Goal: Task Accomplishment & Management: Manage account settings

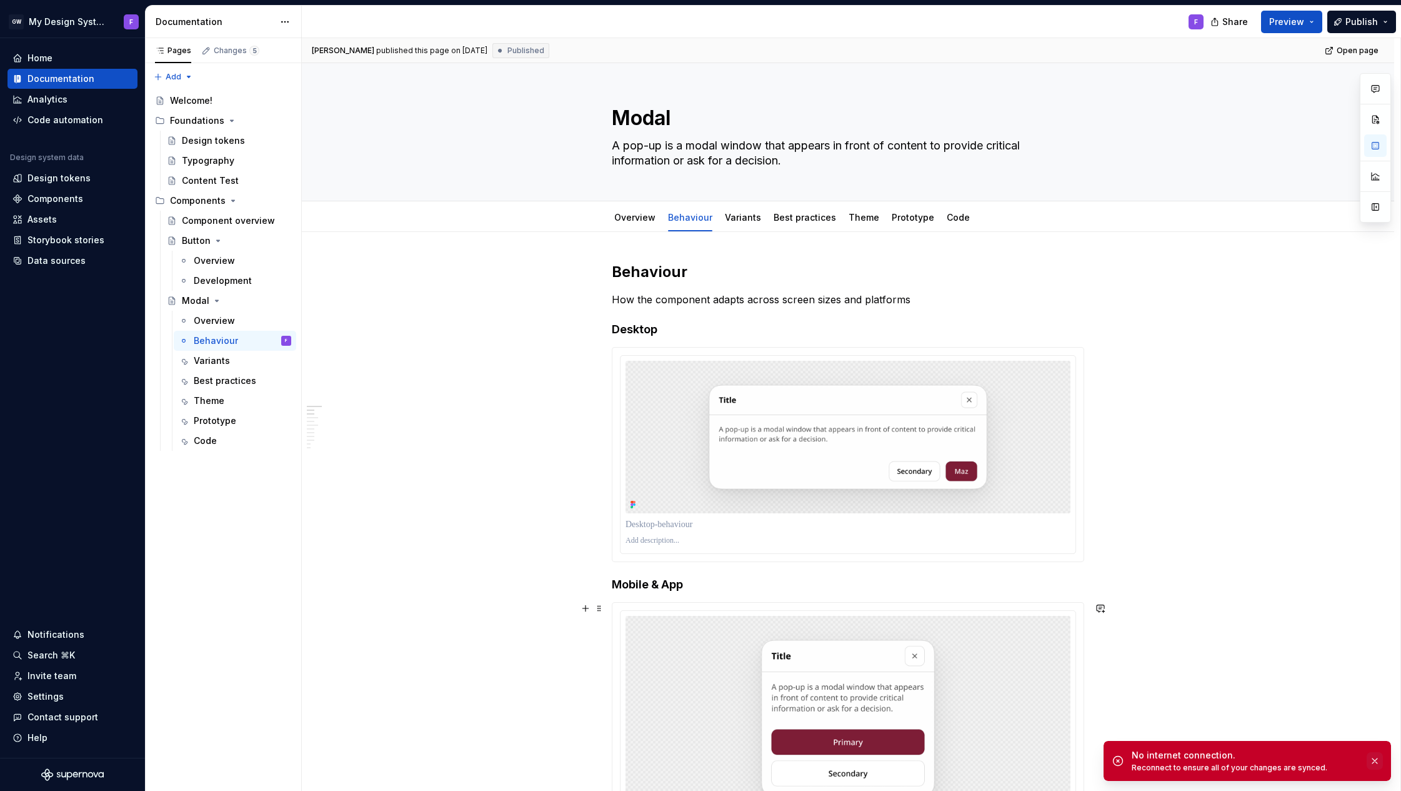
click at [1372, 761] on button "button" at bounding box center [1375, 761] width 16 height 18
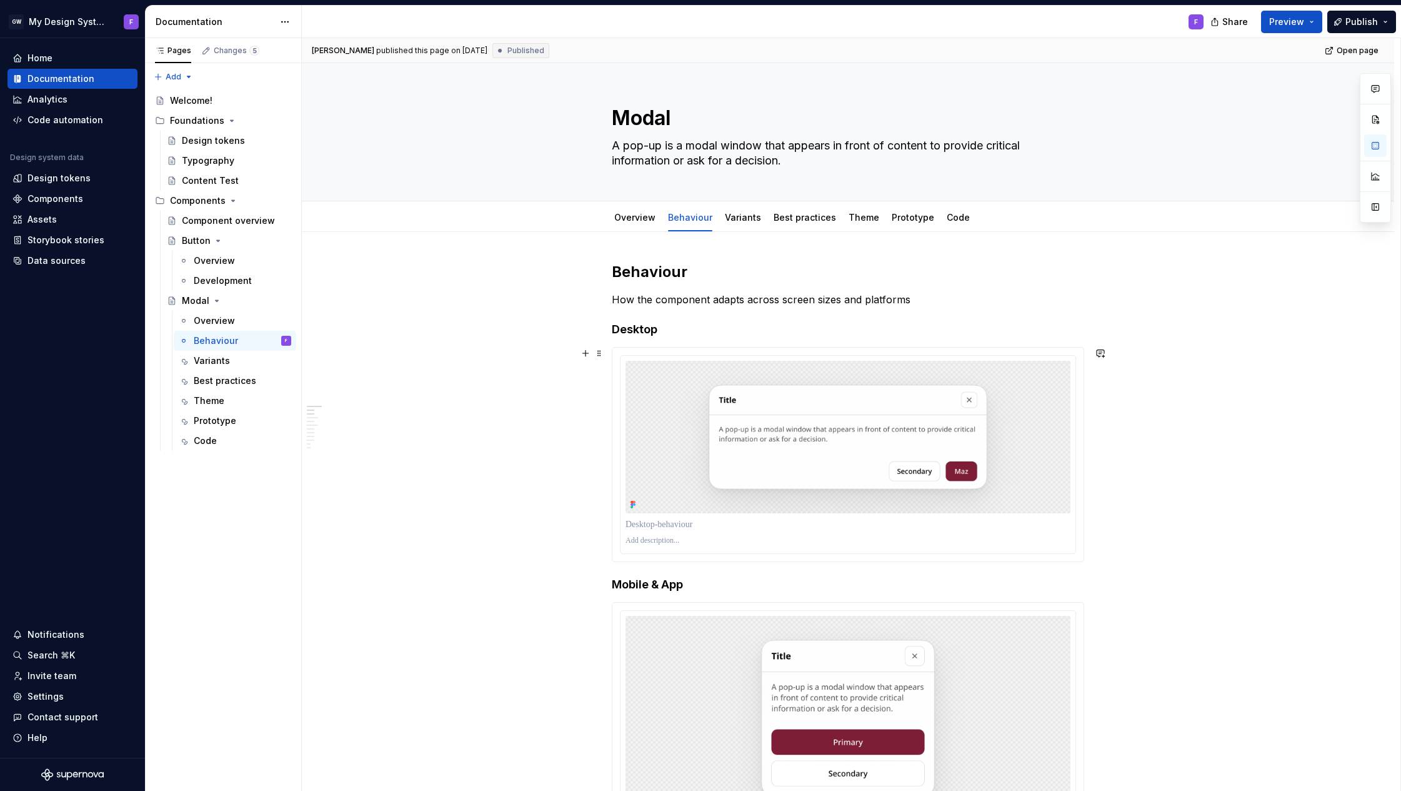
click at [649, 214] on link "Overview" at bounding box center [634, 217] width 41 height 11
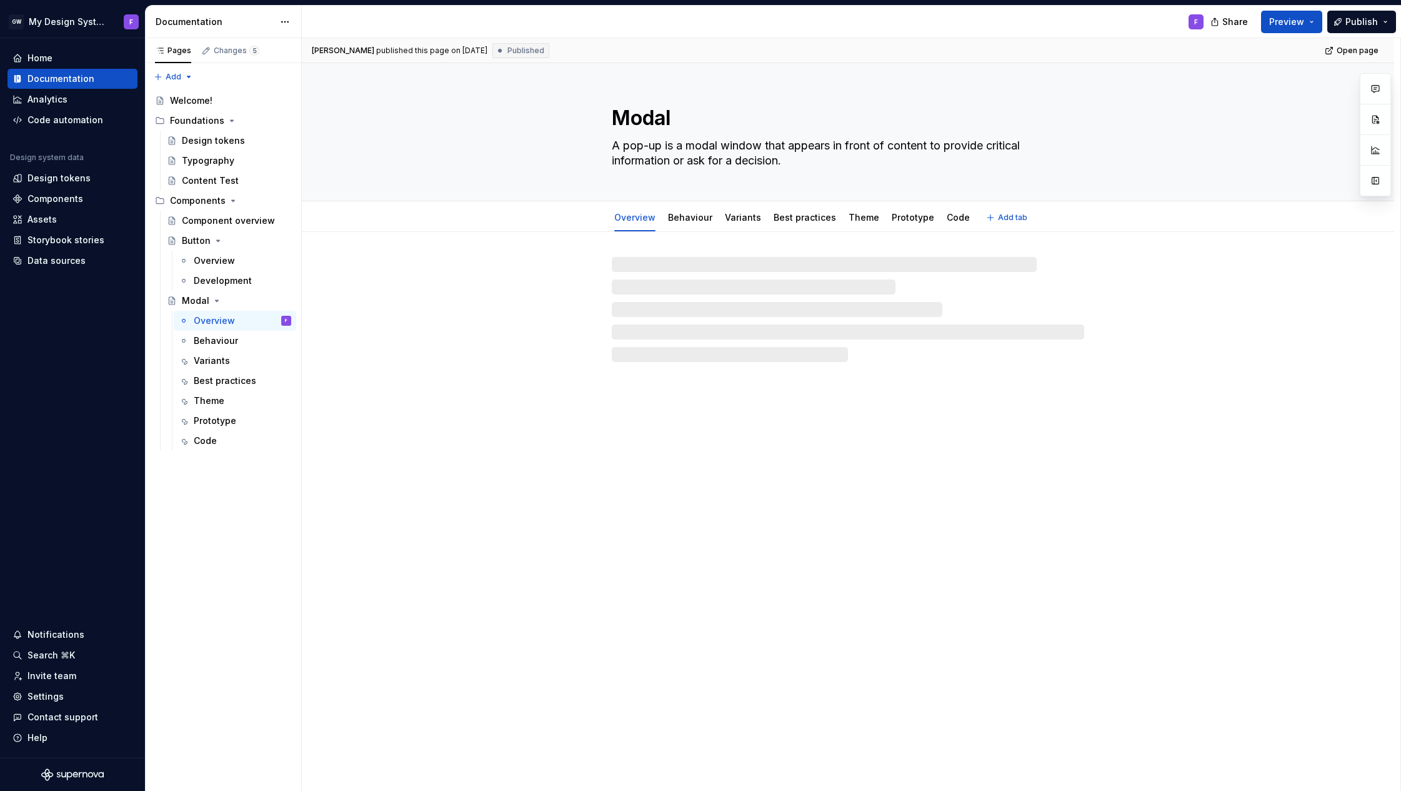
type textarea "*"
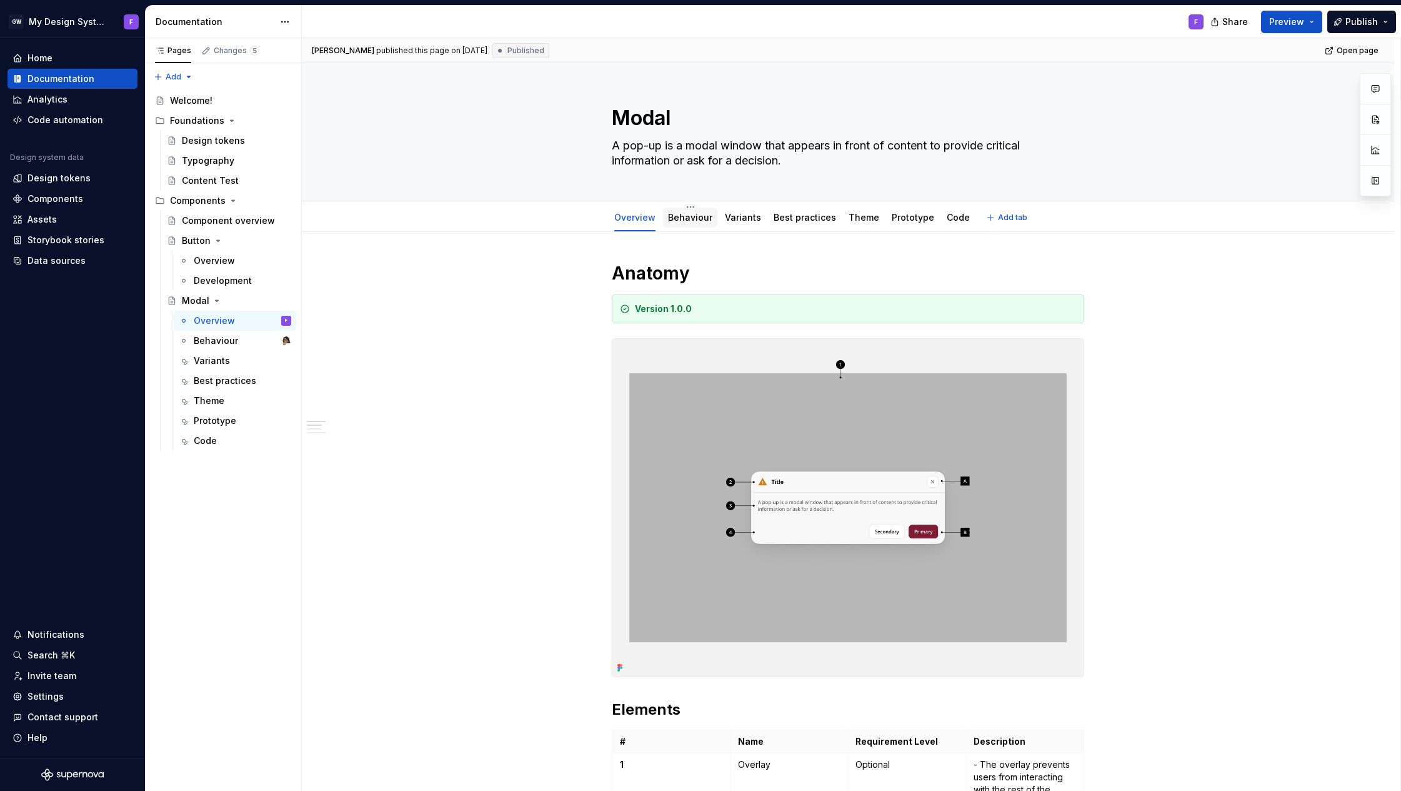
click at [689, 221] on link "Behaviour" at bounding box center [690, 217] width 44 height 11
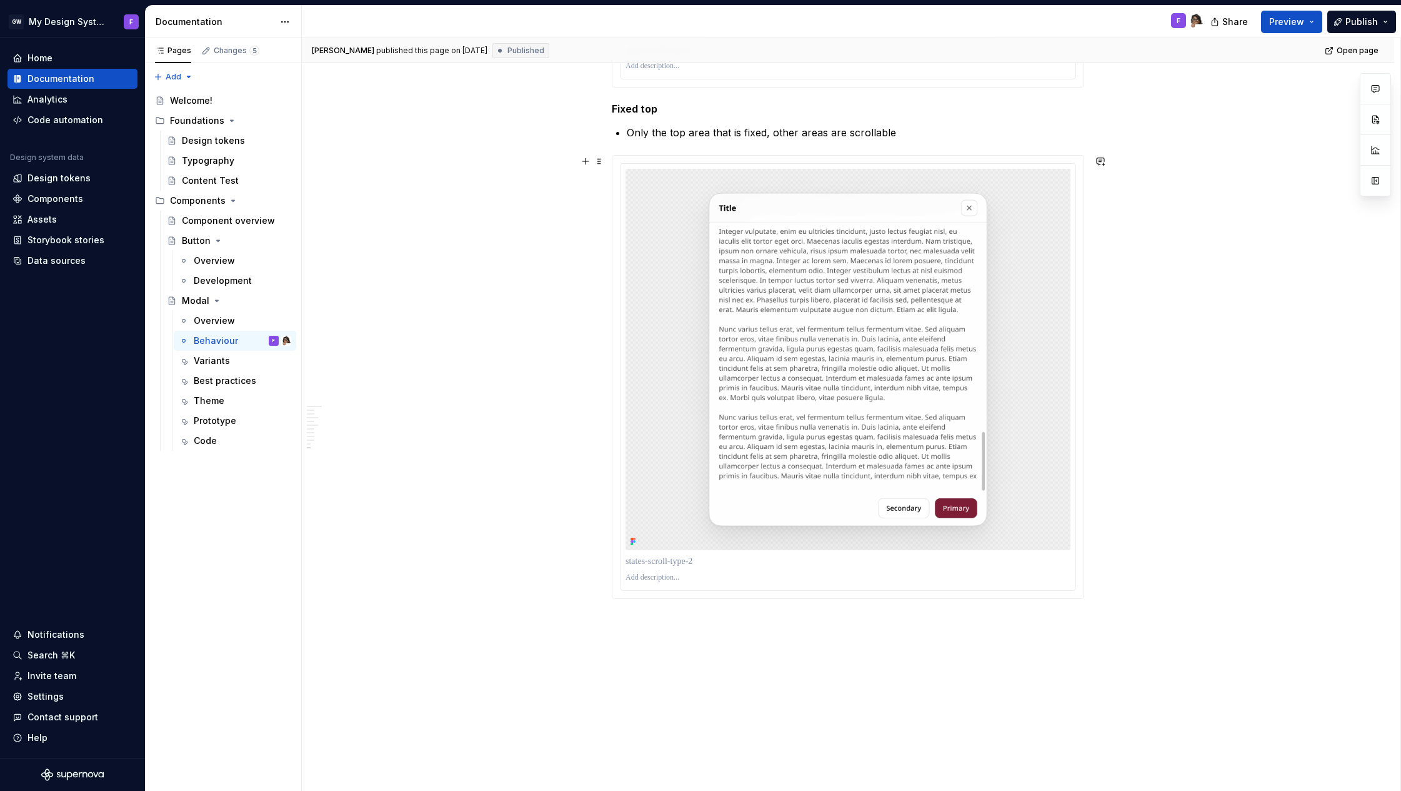
scroll to position [2743, 0]
click at [853, 161] on html "GW My Design System F Home Documentation Analytics Code automation Design syste…" at bounding box center [700, 395] width 1401 height 791
click at [1198, 342] on html "GW My Design System F Home Documentation Analytics Code automation Design syste…" at bounding box center [700, 395] width 1401 height 791
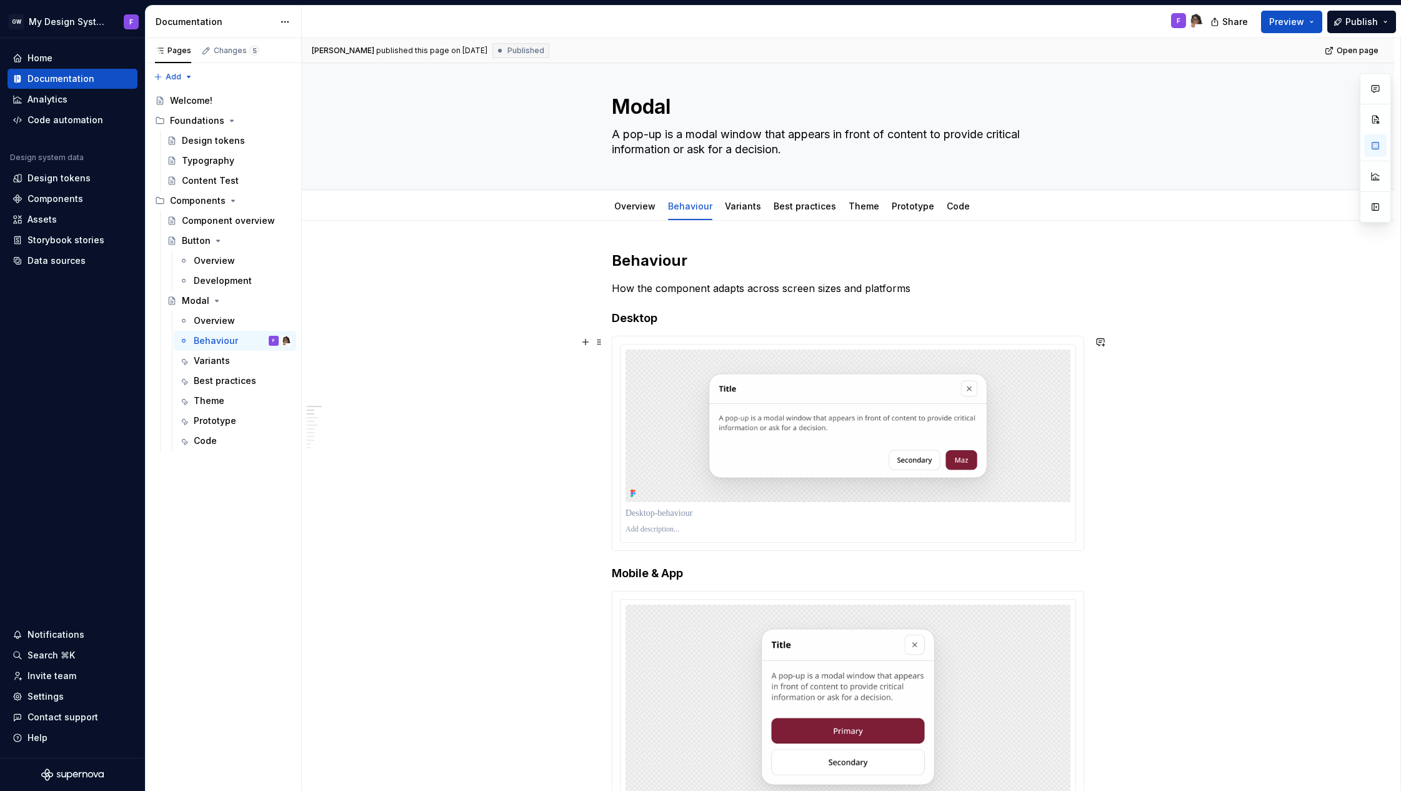
scroll to position [0, 0]
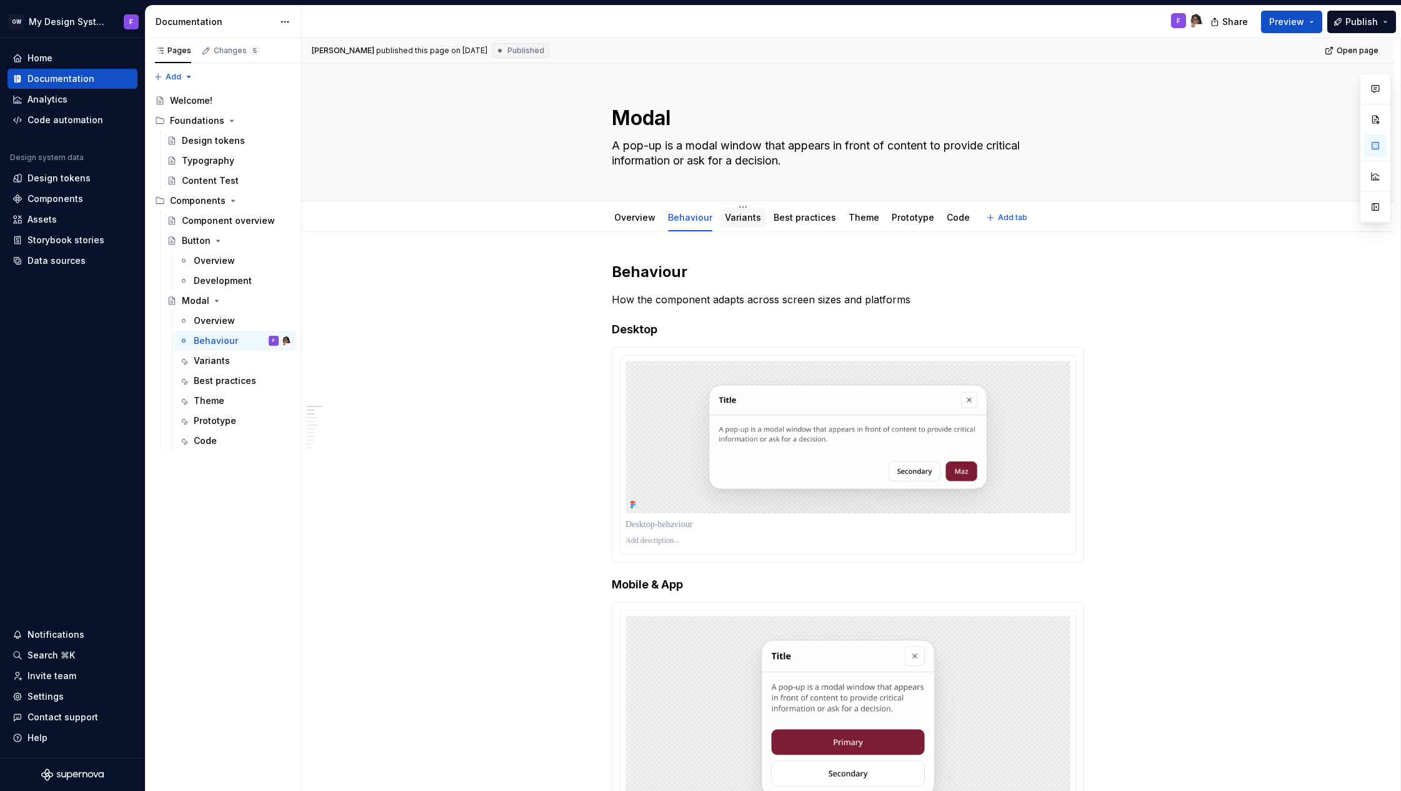
click at [736, 218] on link "Variants" at bounding box center [743, 217] width 36 height 11
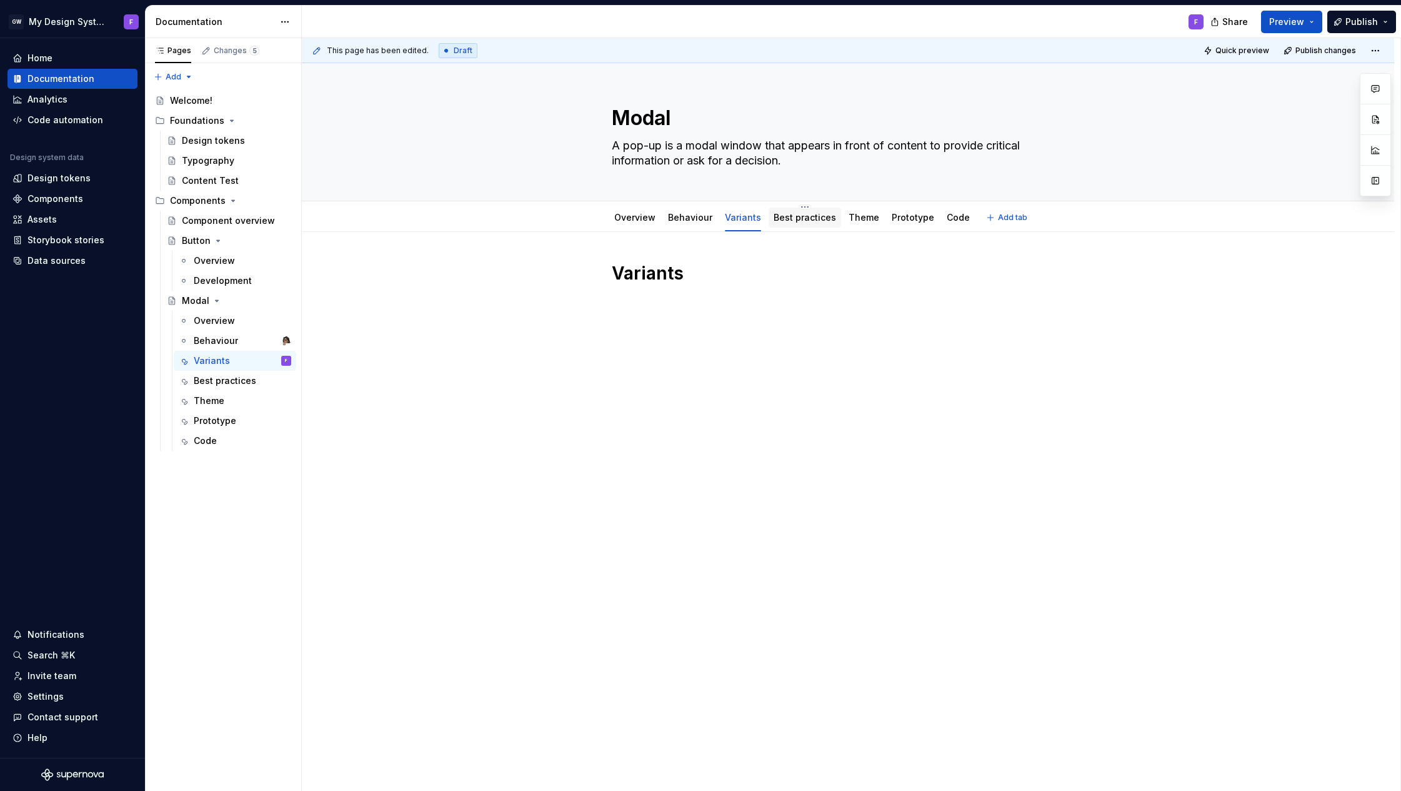
click at [796, 216] on link "Best practices" at bounding box center [805, 217] width 63 height 11
click at [904, 219] on link "Prototype" at bounding box center [913, 217] width 43 height 11
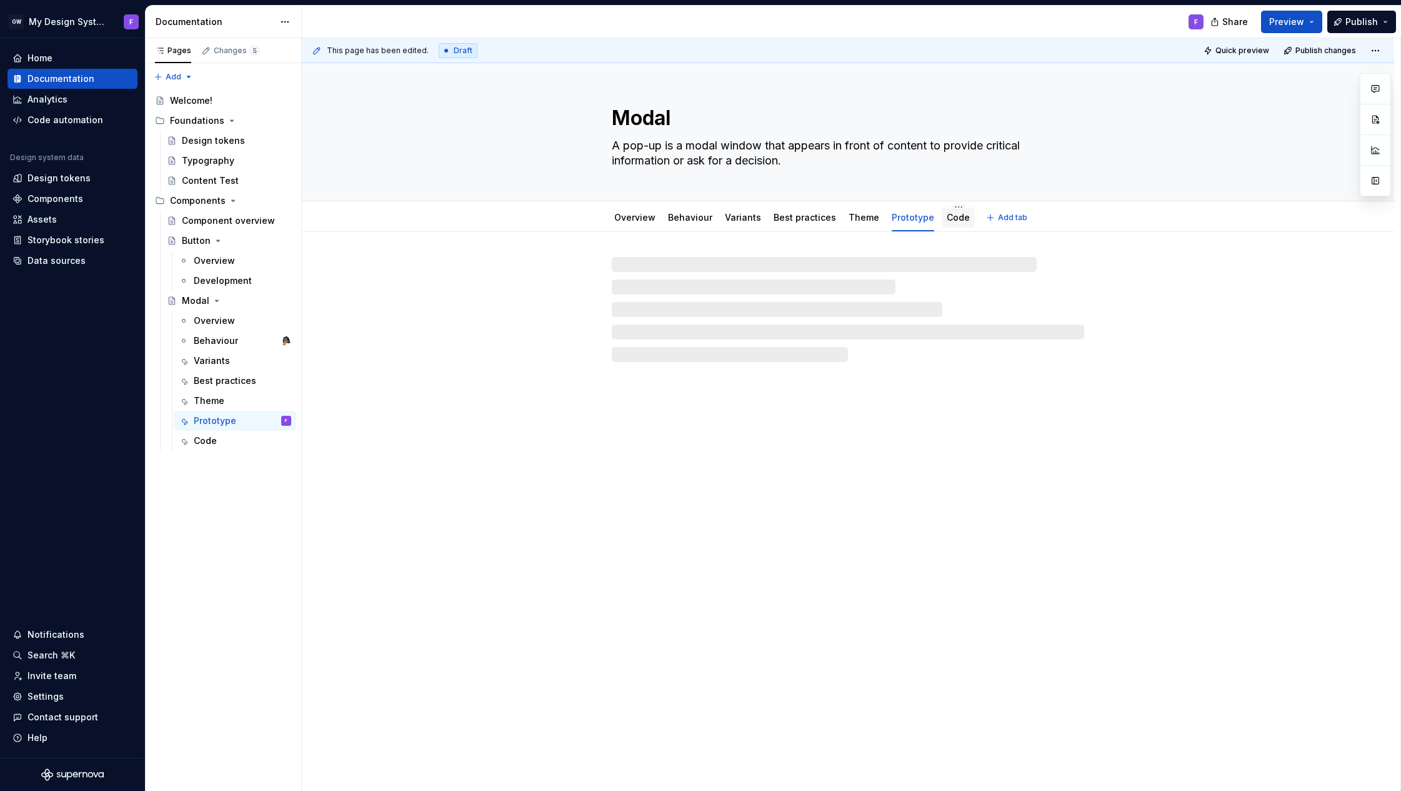
click at [956, 222] on link "Code" at bounding box center [958, 217] width 23 height 11
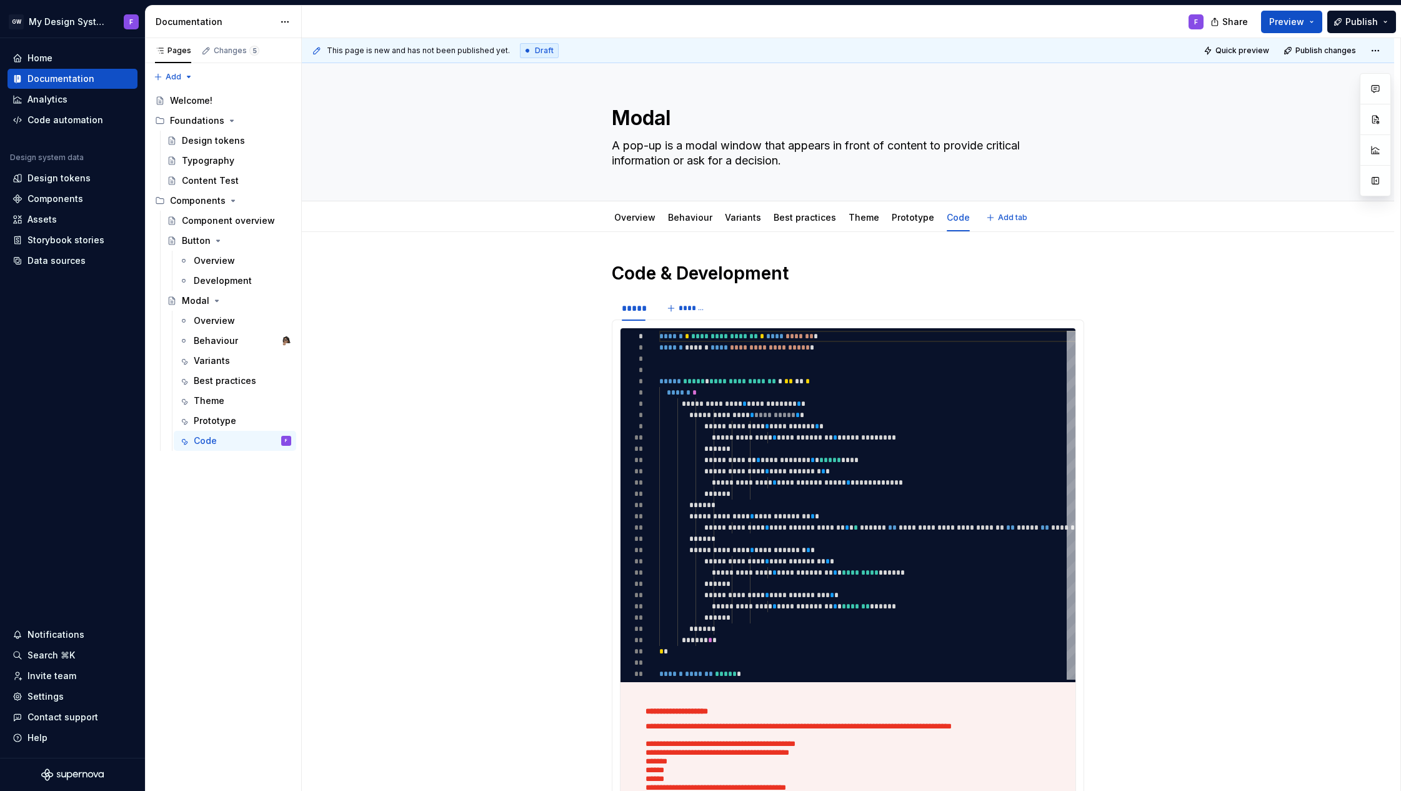
click at [634, 209] on html "GW My Design System F Home Documentation Analytics Code automation Design syste…" at bounding box center [700, 395] width 1401 height 791
click at [1046, 268] on html "GW My Design System F Home Documentation Analytics Code automation Design syste…" at bounding box center [700, 395] width 1401 height 791
click at [947, 208] on html "GW My Design System F Home Documentation Analytics Code automation Design syste…" at bounding box center [700, 395] width 1401 height 791
click at [1159, 289] on html "GW My Design System F Home Documentation Analytics Code automation Design syste…" at bounding box center [700, 395] width 1401 height 791
click at [1383, 49] on html "GW My Design System F Home Documentation Analytics Code automation Design syste…" at bounding box center [700, 395] width 1401 height 791
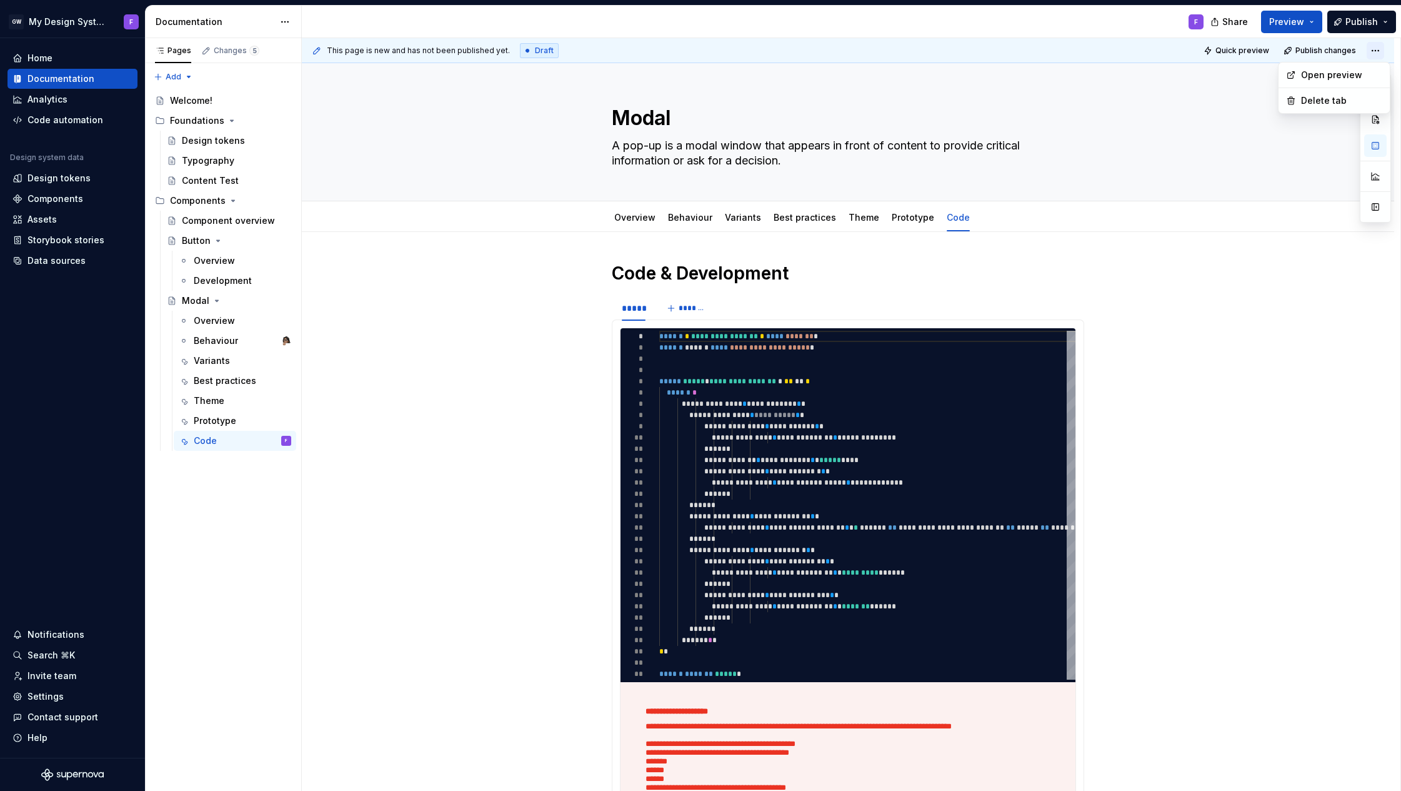
click at [1383, 49] on html "GW My Design System F Home Documentation Analytics Code automation Design syste…" at bounding box center [700, 395] width 1401 height 791
click at [1328, 49] on span "Publish changes" at bounding box center [1326, 51] width 61 height 10
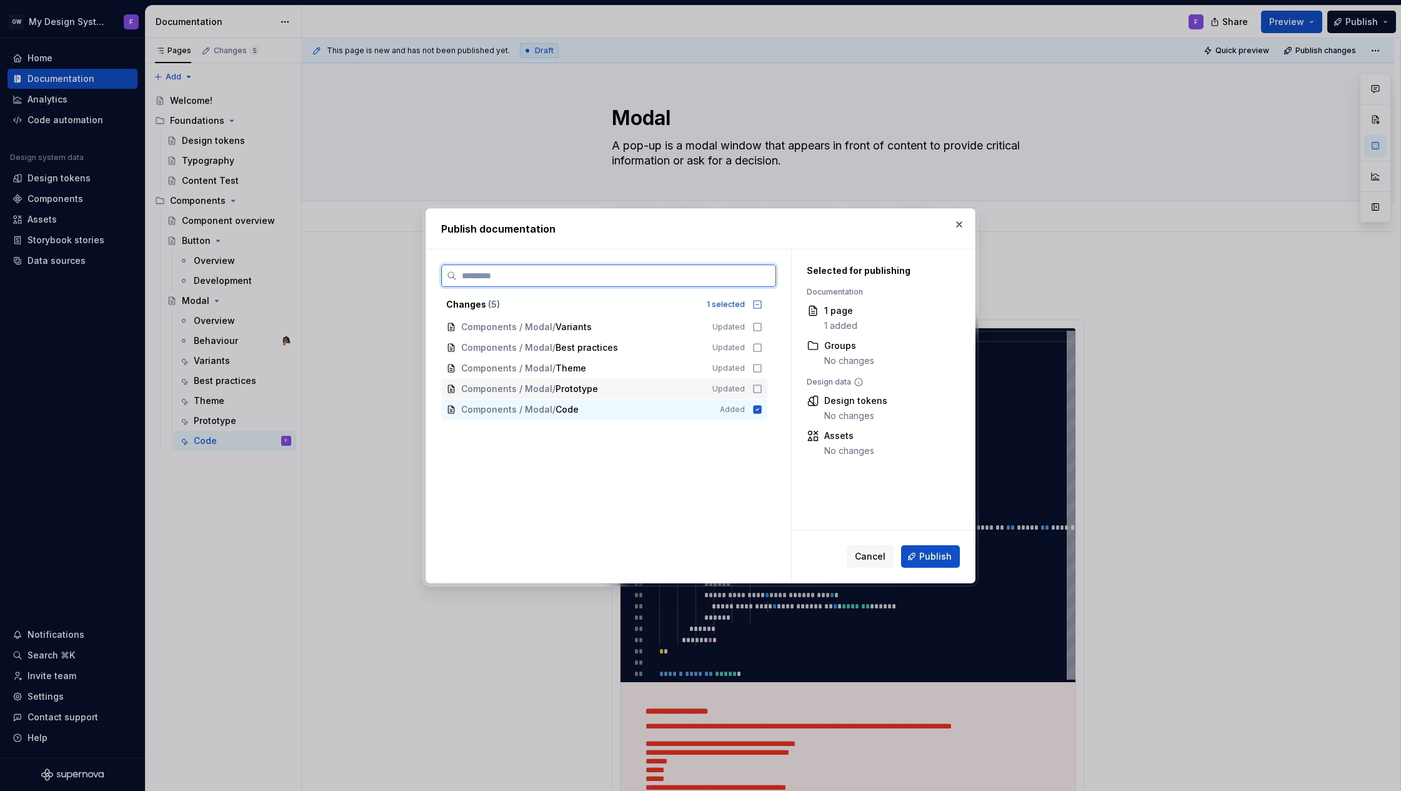
drag, startPoint x: 760, startPoint y: 388, endPoint x: 763, endPoint y: 374, distance: 14.0
click at [761, 386] on icon at bounding box center [758, 389] width 10 height 10
drag, startPoint x: 761, startPoint y: 368, endPoint x: 765, endPoint y: 354, distance: 14.4
click at [762, 365] on icon at bounding box center [758, 368] width 10 height 10
click at [763, 350] on icon at bounding box center [758, 348] width 10 height 10
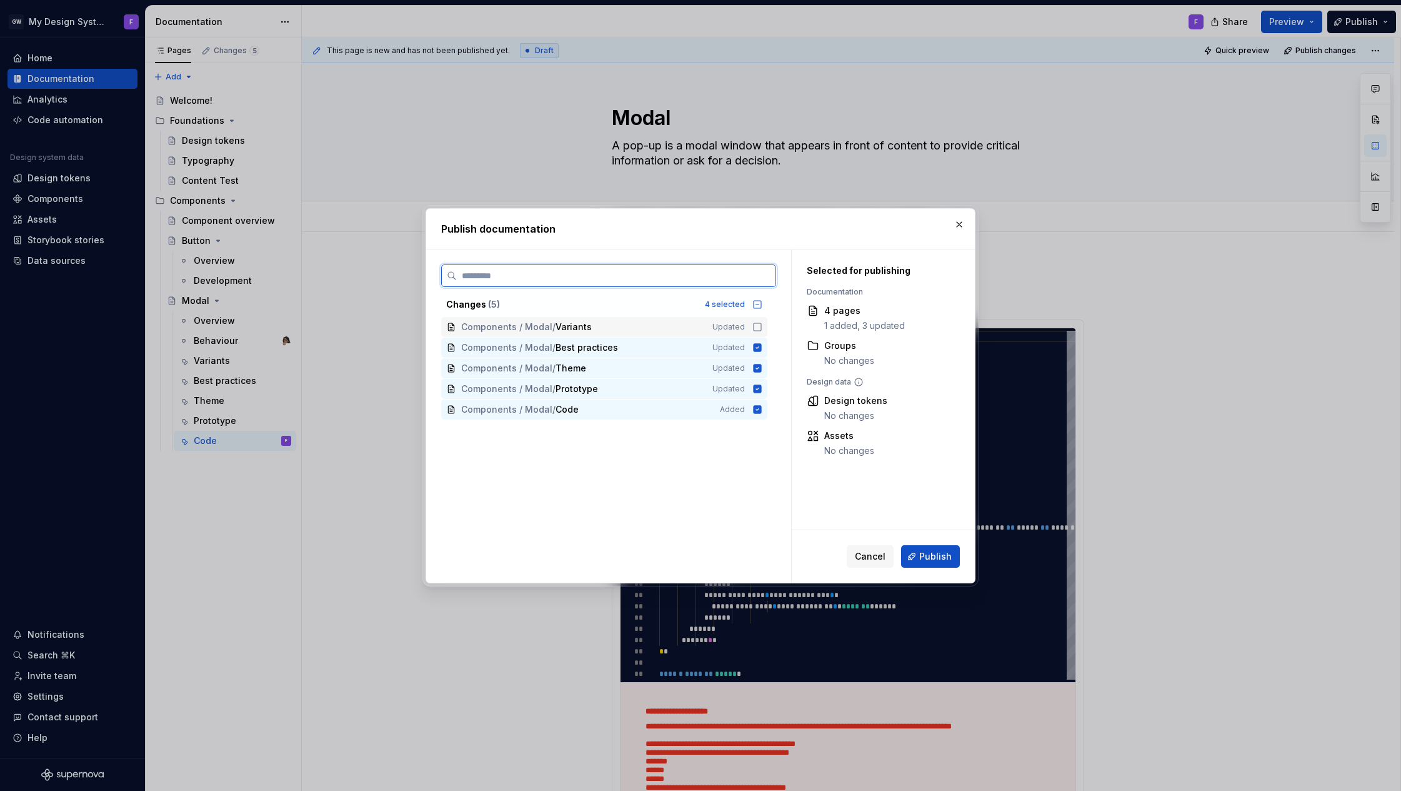
drag, startPoint x: 765, startPoint y: 324, endPoint x: 771, endPoint y: 329, distance: 7.5
click at [763, 324] on icon at bounding box center [758, 327] width 10 height 10
click at [929, 555] on span "Publish" at bounding box center [935, 556] width 33 height 13
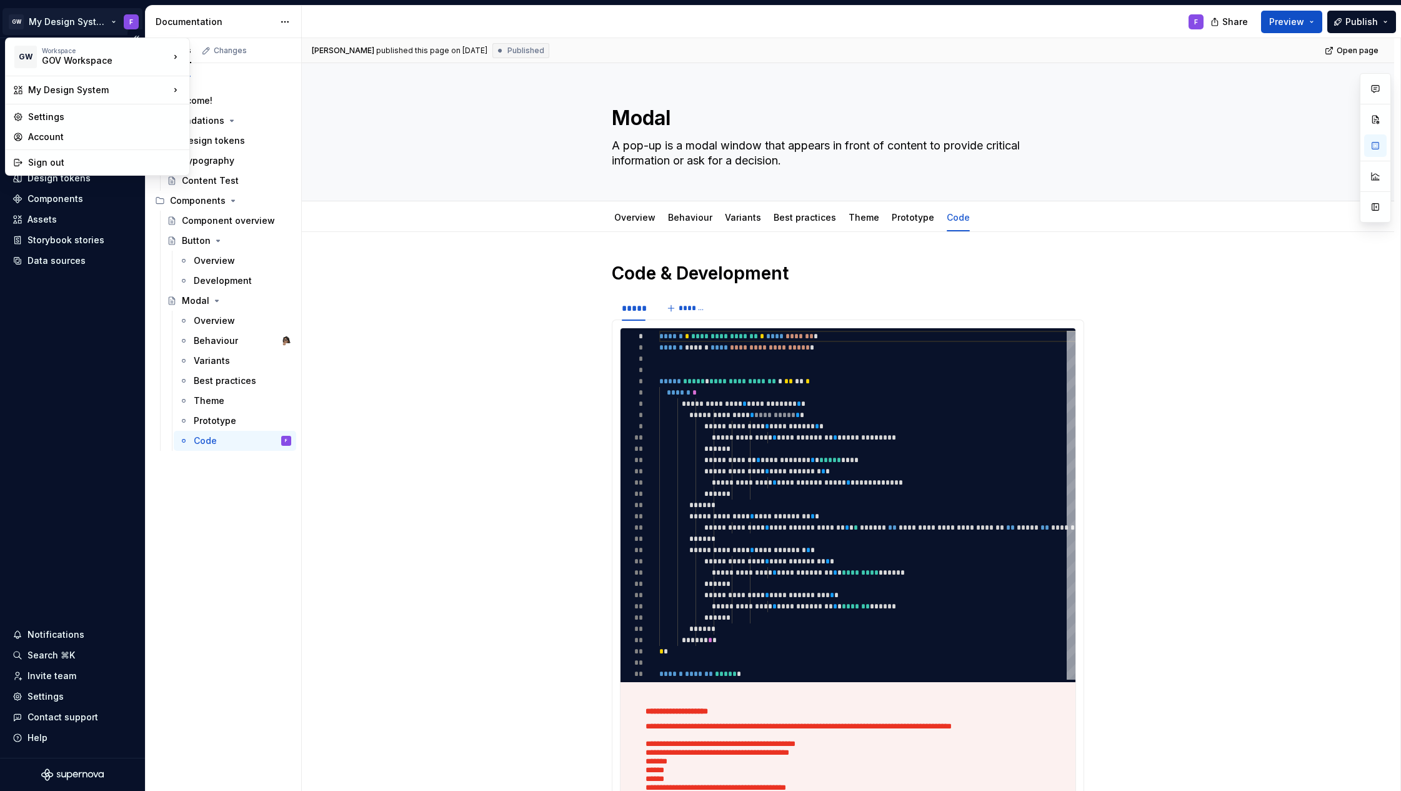
click at [131, 24] on html "GW My Design System F Home Documentation Analytics Code automation Design syste…" at bounding box center [700, 395] width 1401 height 791
click at [47, 118] on div "Settings" at bounding box center [105, 117] width 154 height 13
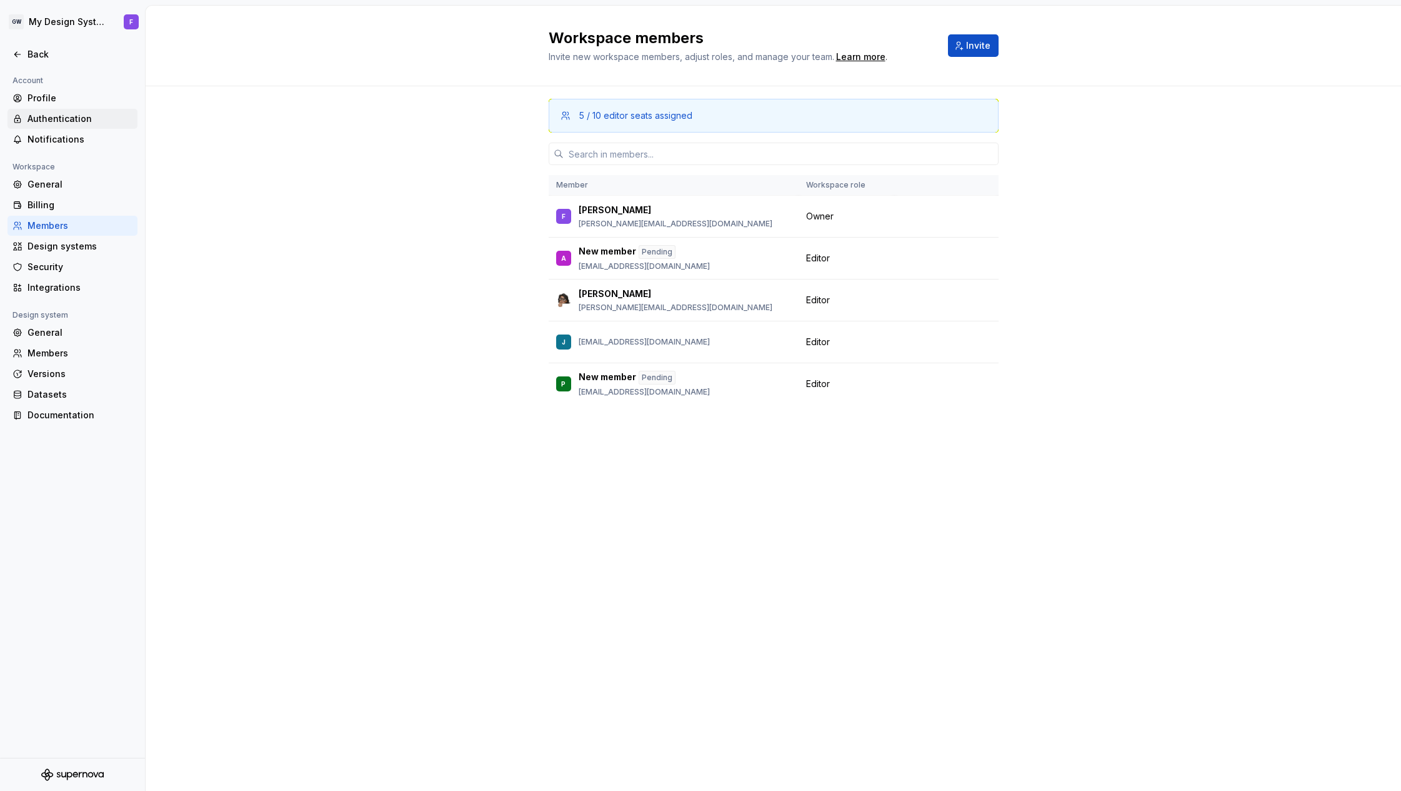
click at [43, 117] on div "Authentication" at bounding box center [80, 119] width 105 height 13
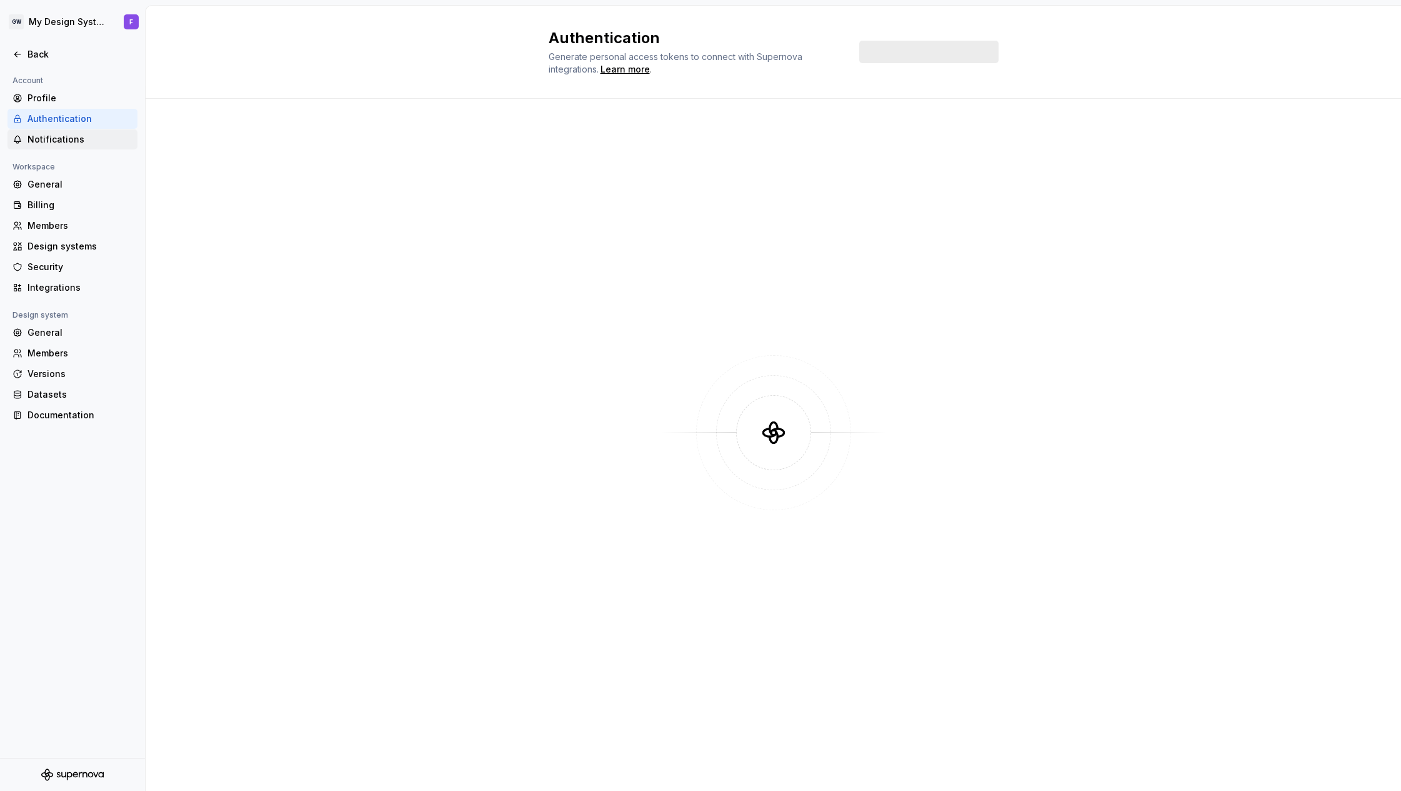
click at [46, 139] on div "Notifications" at bounding box center [80, 139] width 105 height 13
click at [44, 273] on div "Security" at bounding box center [80, 267] width 105 height 13
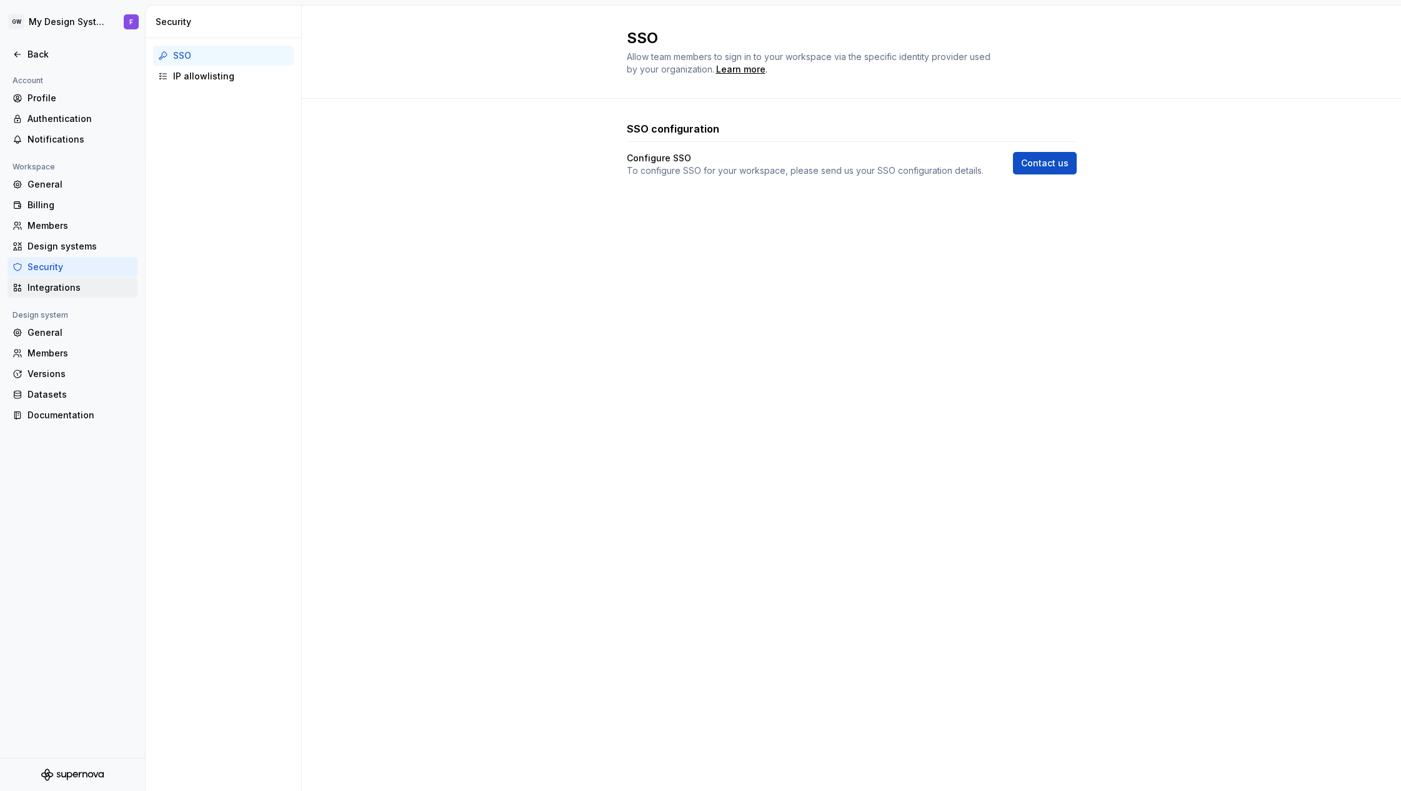
click at [56, 284] on div "Integrations" at bounding box center [80, 287] width 105 height 13
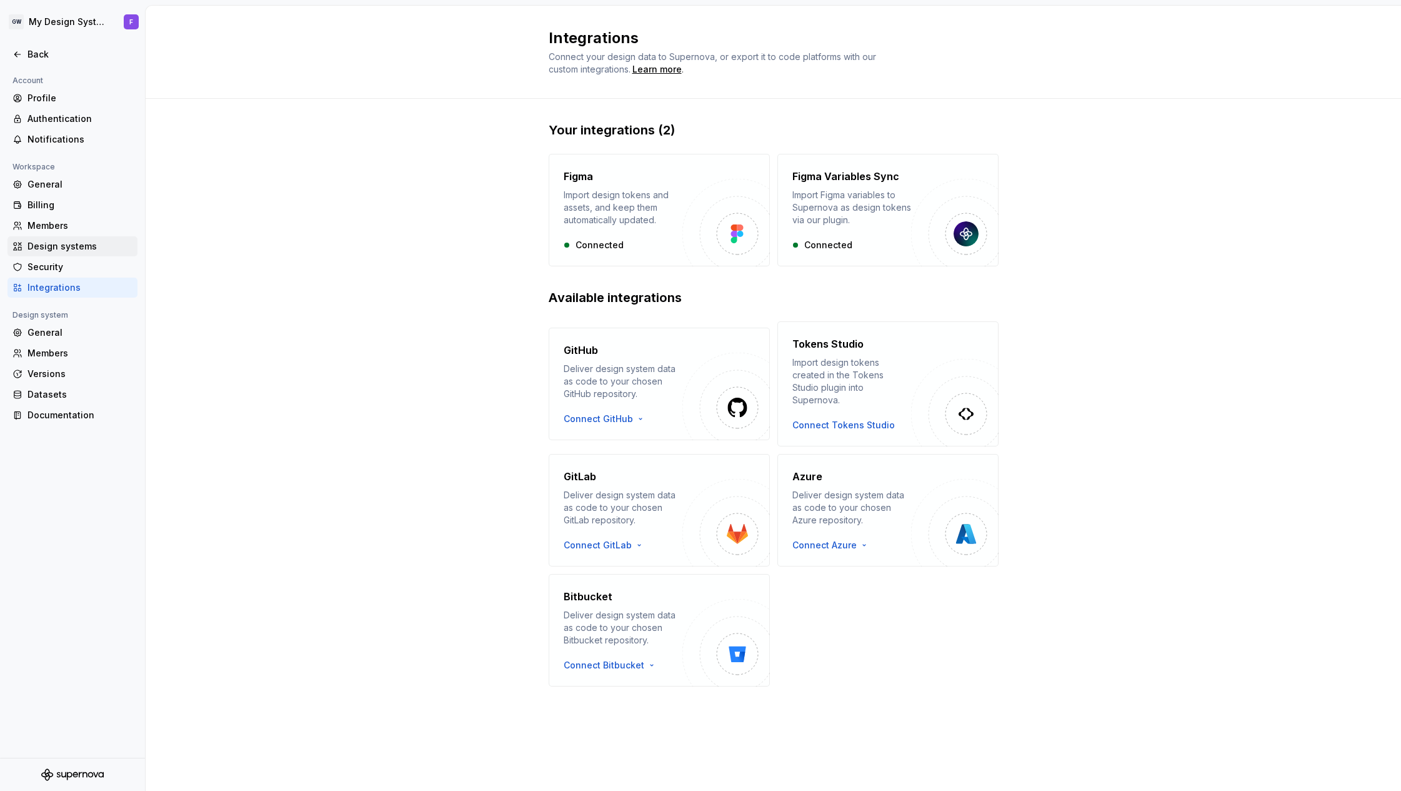
click at [74, 245] on div "Design systems" at bounding box center [80, 246] width 105 height 13
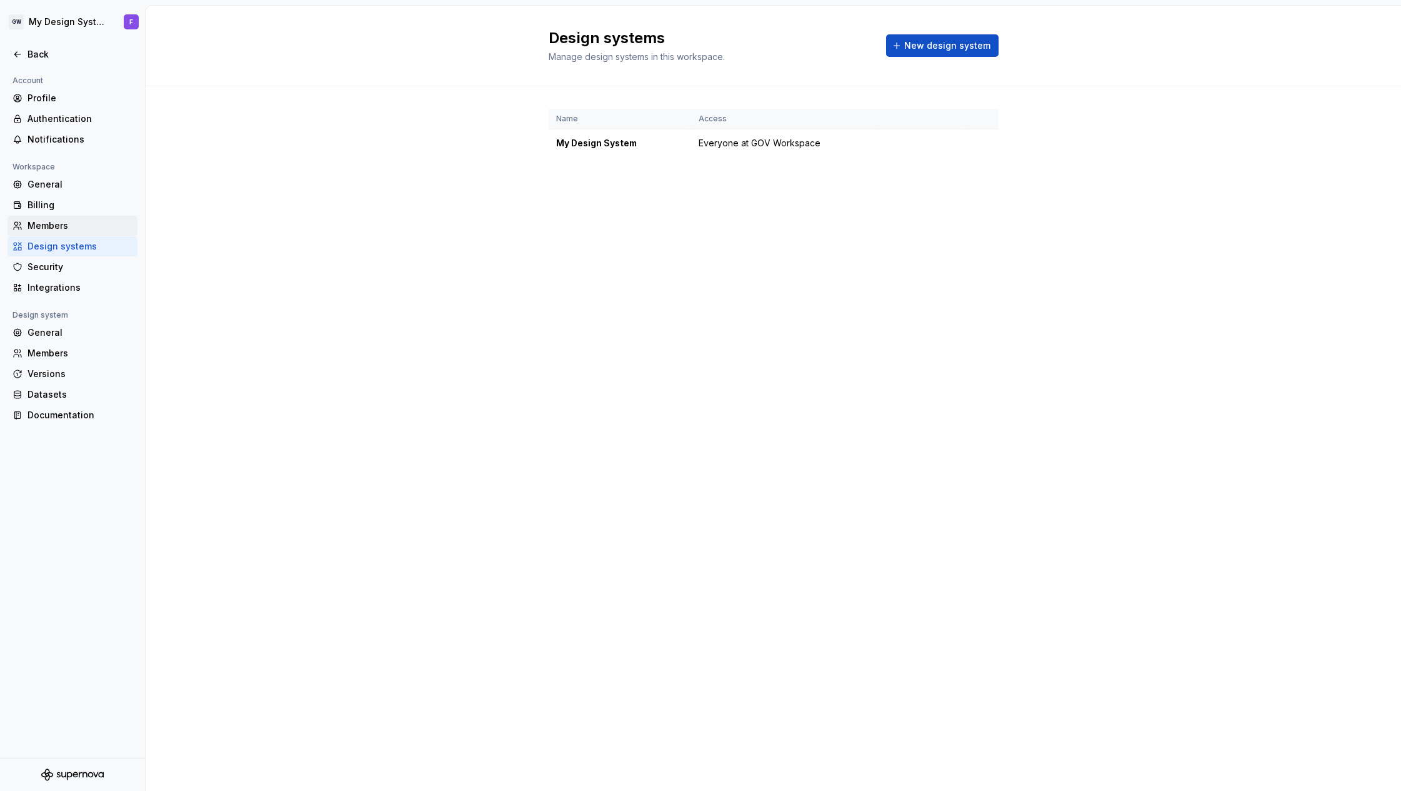
click at [54, 226] on div "Members" at bounding box center [80, 225] width 105 height 13
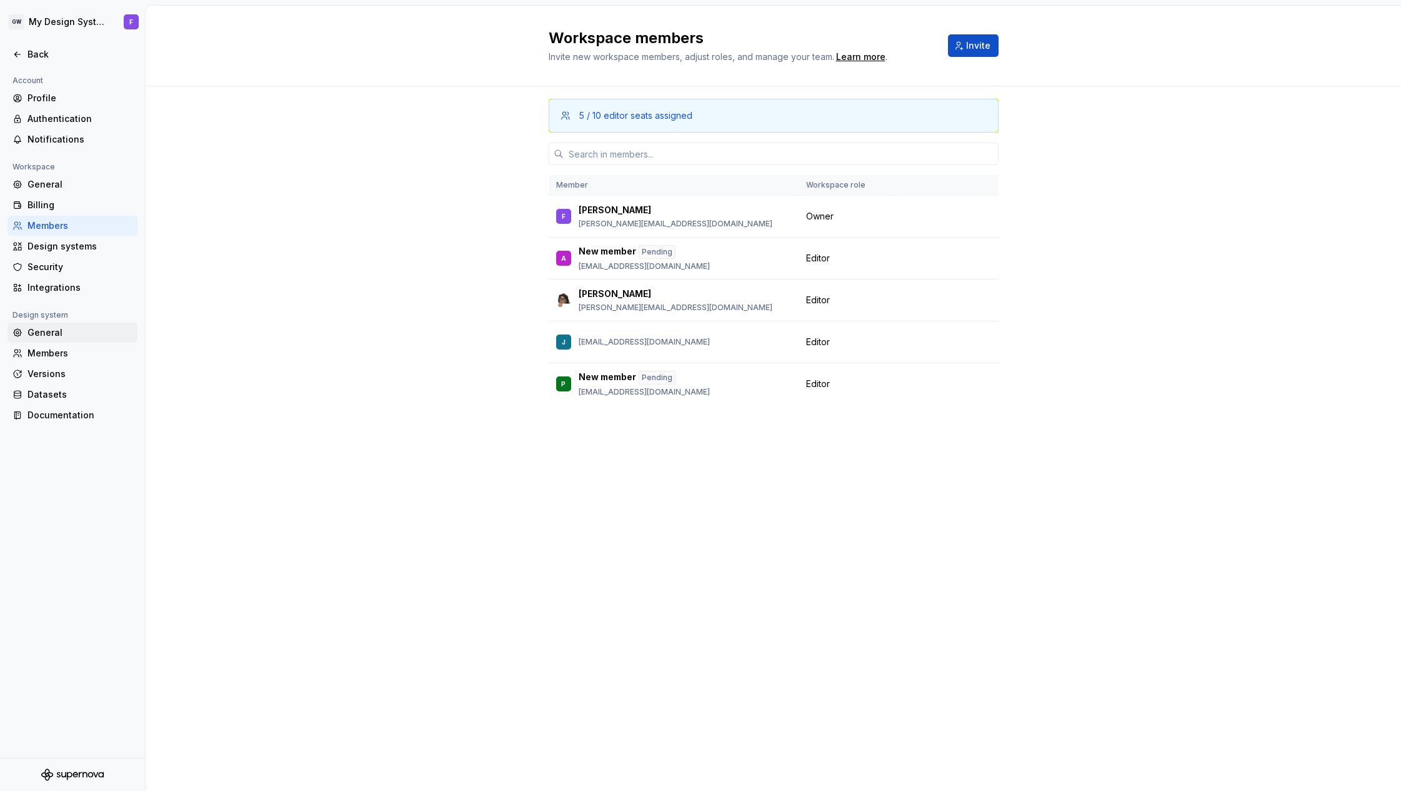
click at [55, 336] on div "General" at bounding box center [80, 332] width 105 height 13
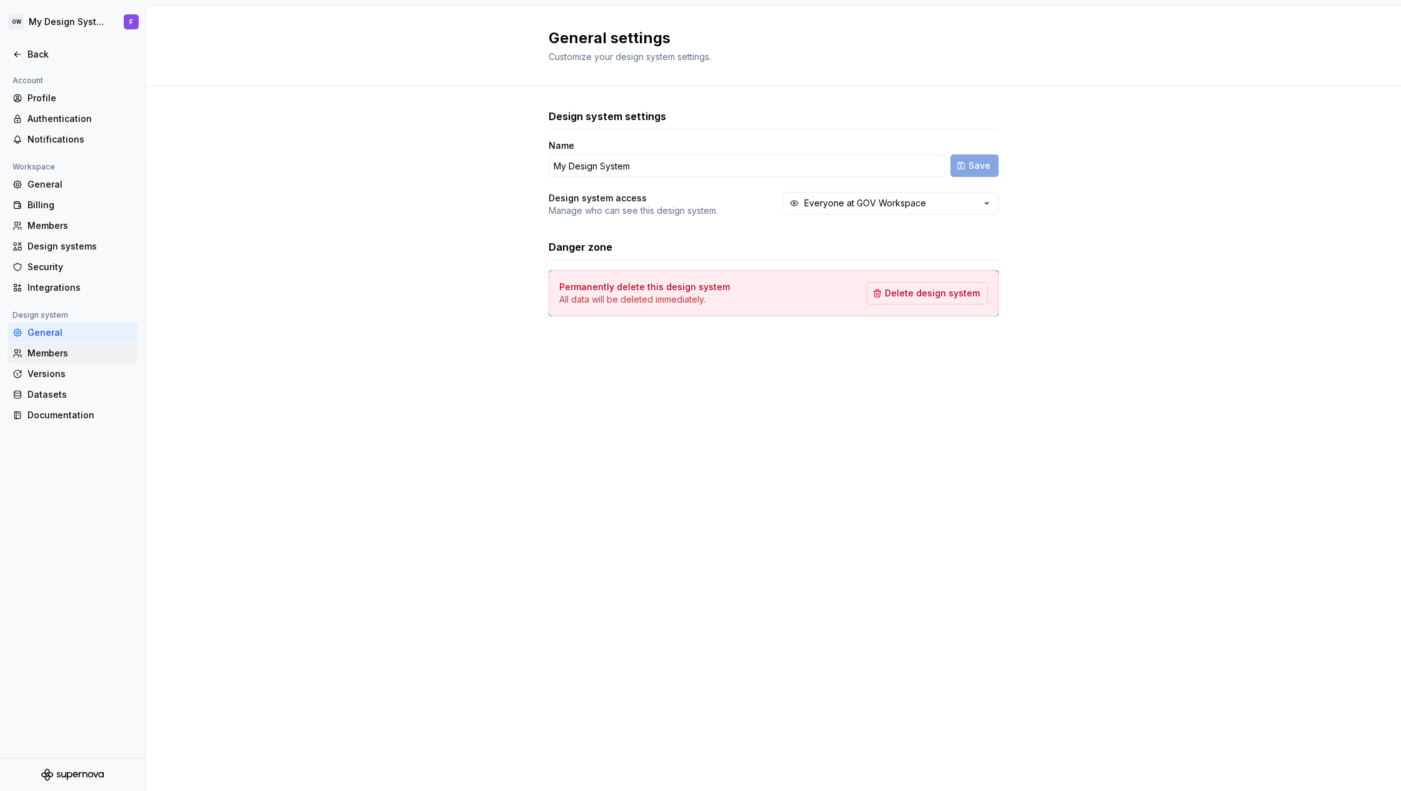
click at [57, 355] on div "Members" at bounding box center [80, 353] width 105 height 13
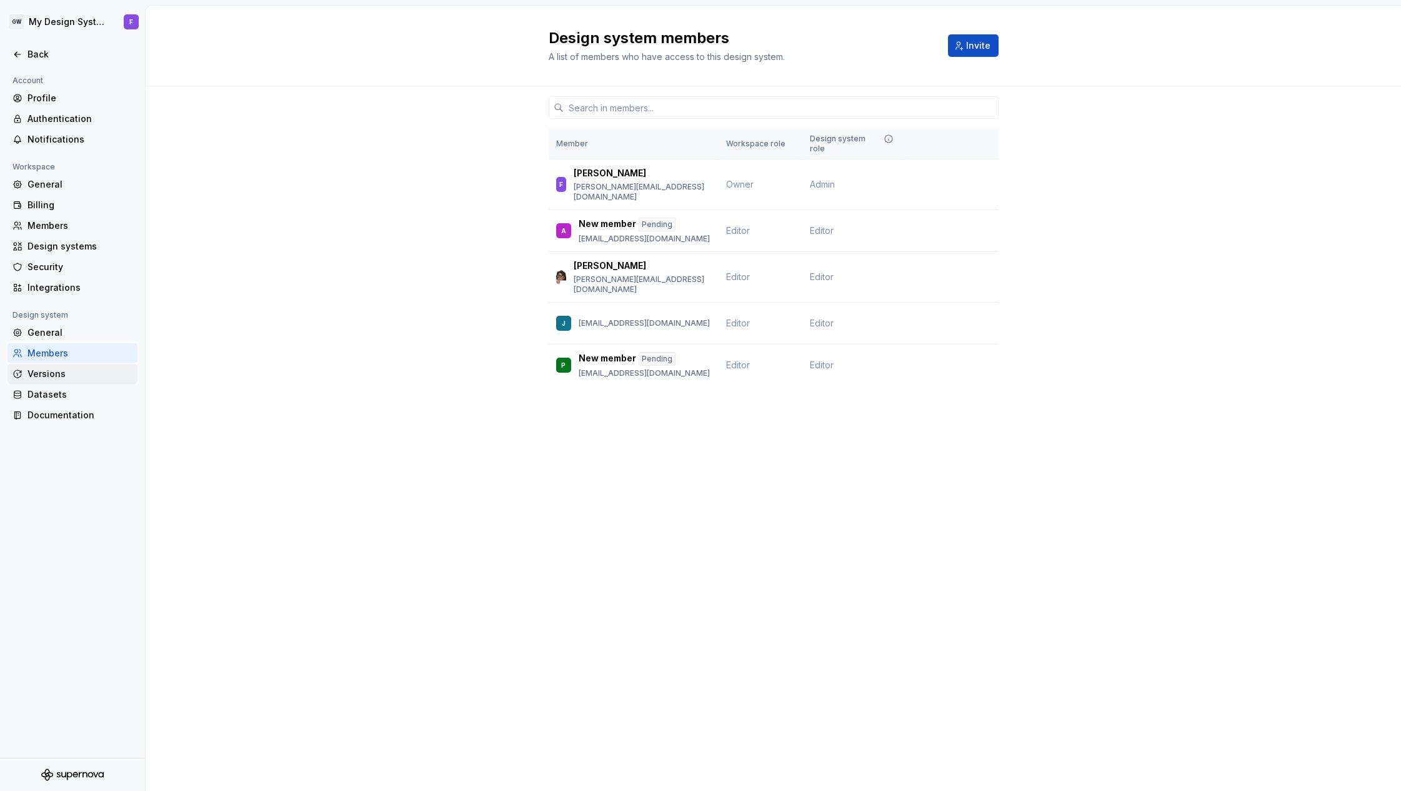
click at [58, 377] on div "Versions" at bounding box center [80, 374] width 105 height 13
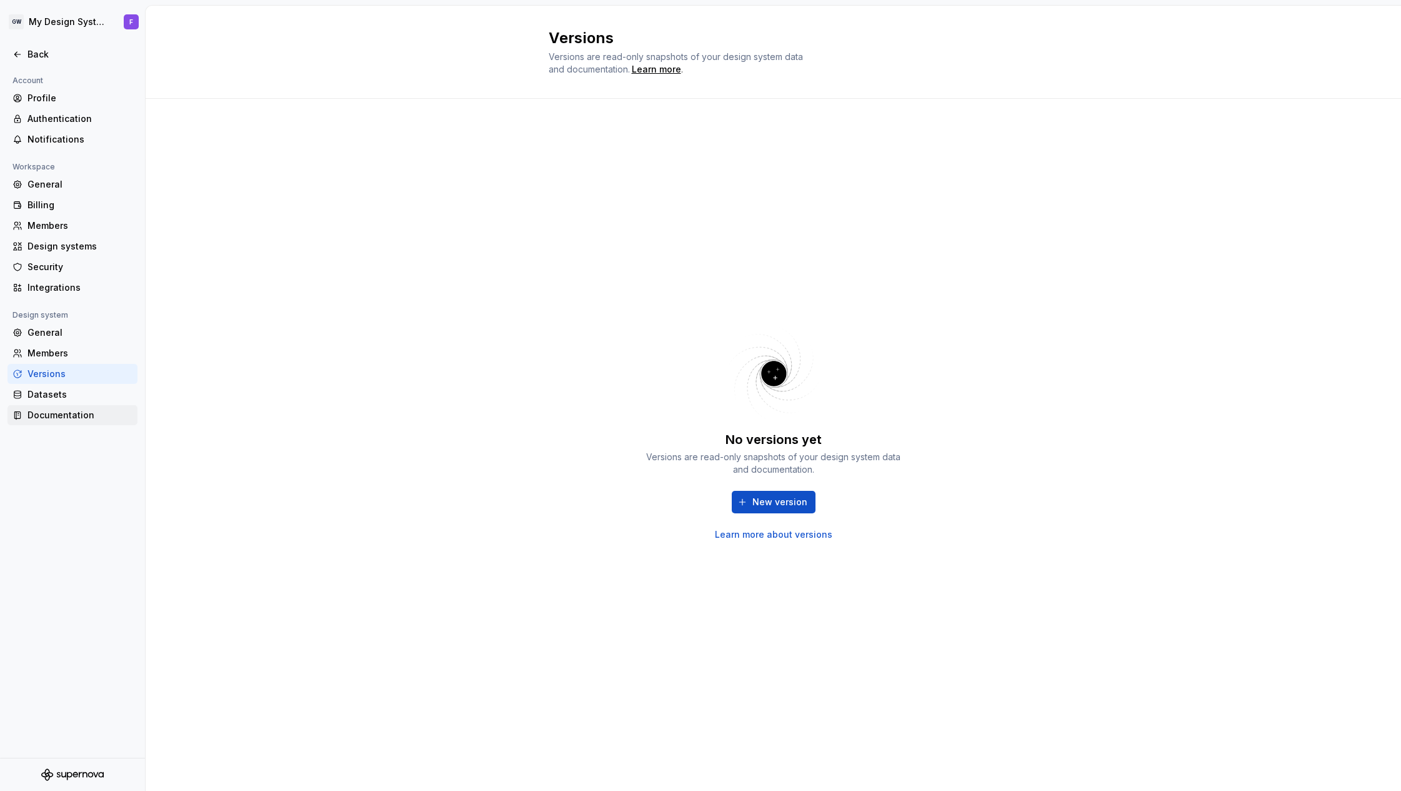
click at [58, 414] on div "Documentation" at bounding box center [80, 415] width 105 height 13
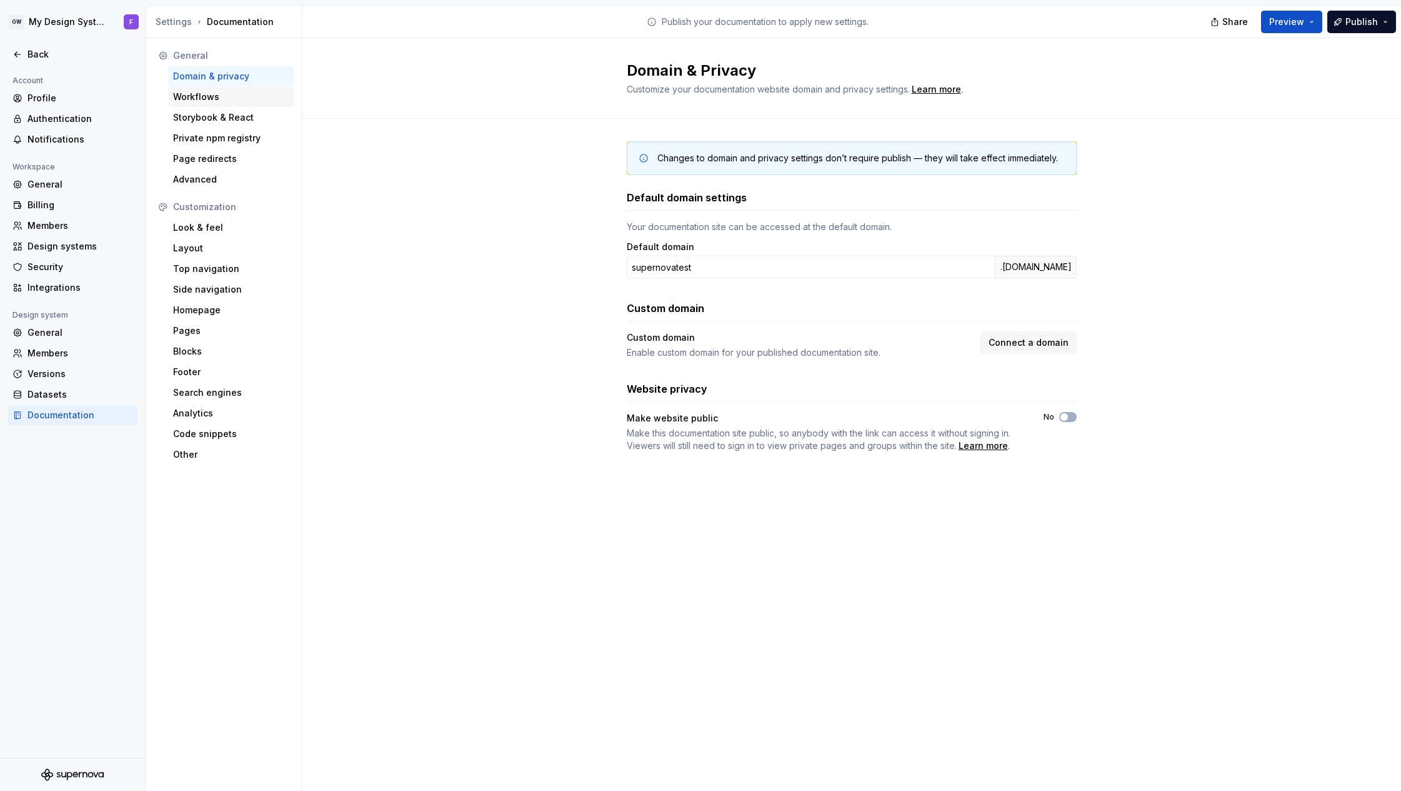
click at [203, 93] on div "Workflows" at bounding box center [231, 97] width 116 height 13
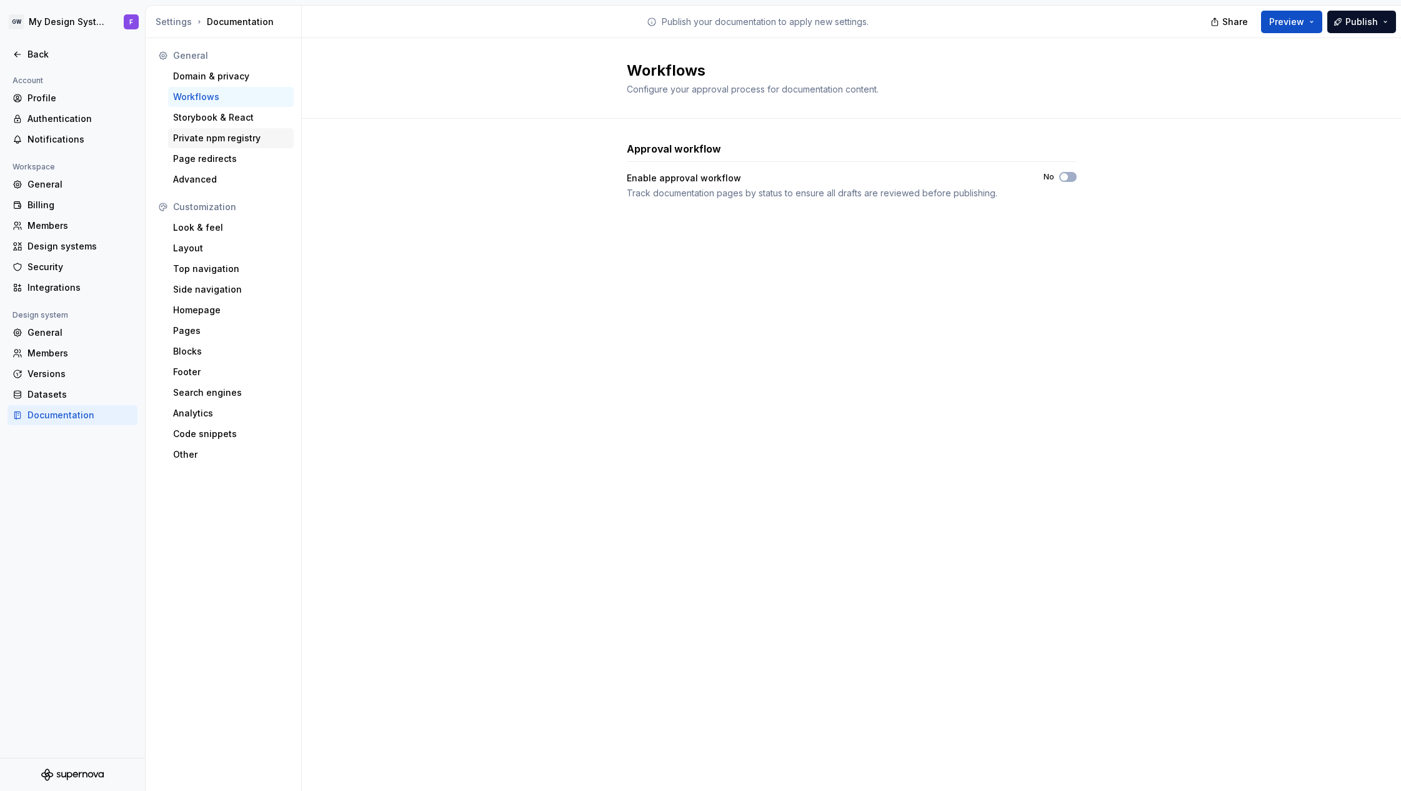
drag, startPoint x: 201, startPoint y: 136, endPoint x: 209, endPoint y: 146, distance: 12.9
click at [202, 136] on div "Private npm registry" at bounding box center [231, 138] width 116 height 13
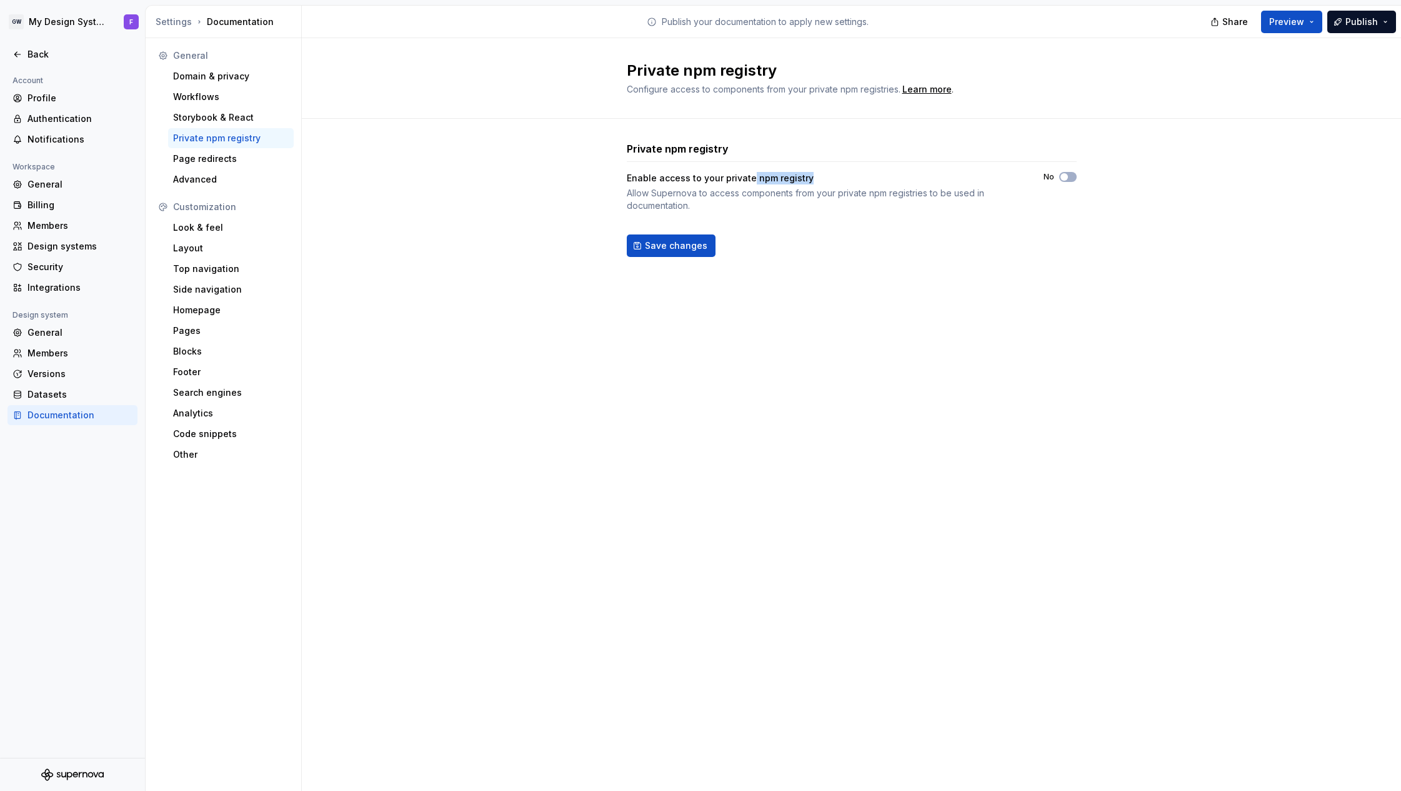
drag, startPoint x: 749, startPoint y: 179, endPoint x: 811, endPoint y: 180, distance: 61.3
click at [810, 180] on div "Enable access to your private npm registry" at bounding box center [824, 178] width 394 height 13
click at [792, 177] on div "Enable access to your private npm registry" at bounding box center [824, 178] width 394 height 13
click at [213, 225] on div "Look & feel" at bounding box center [231, 227] width 116 height 13
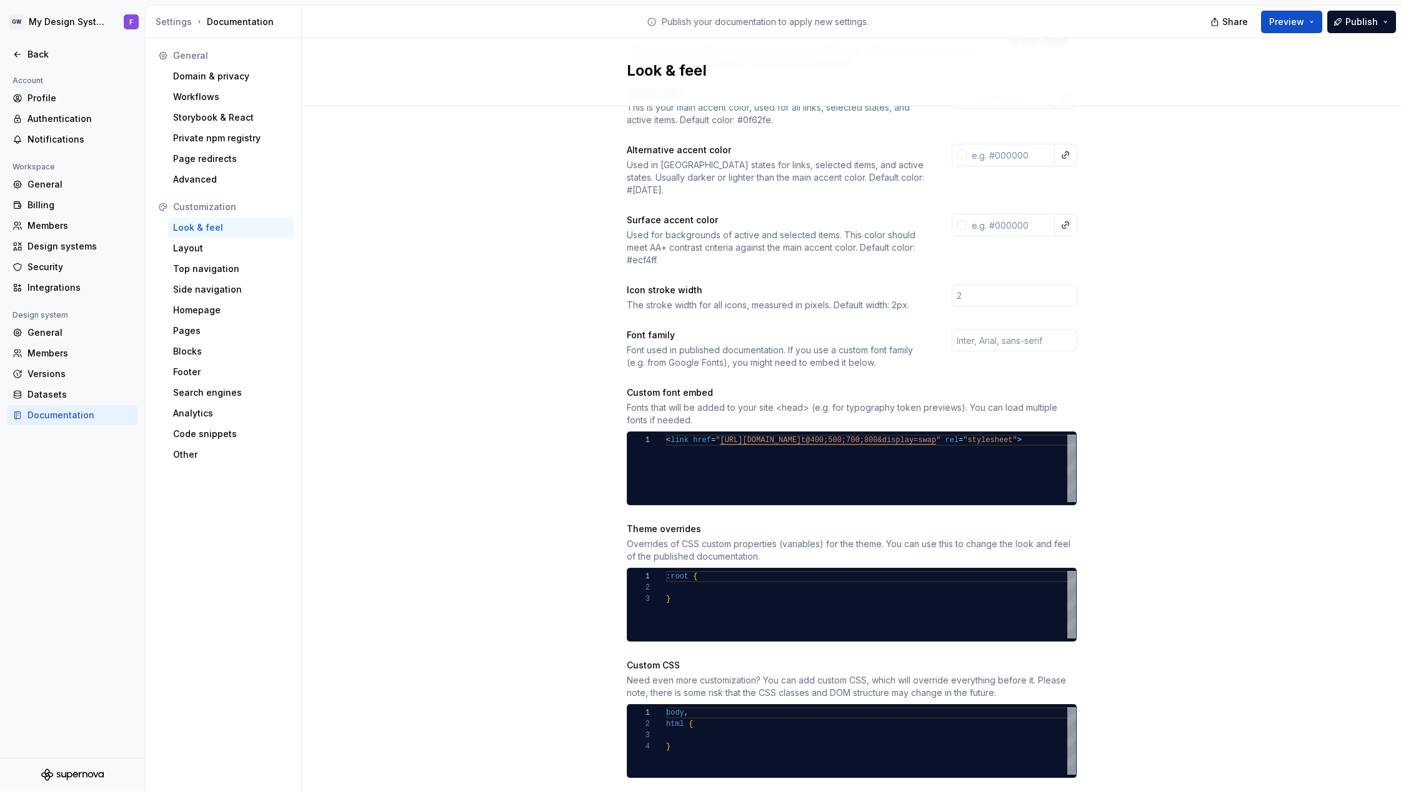
scroll to position [219, 0]
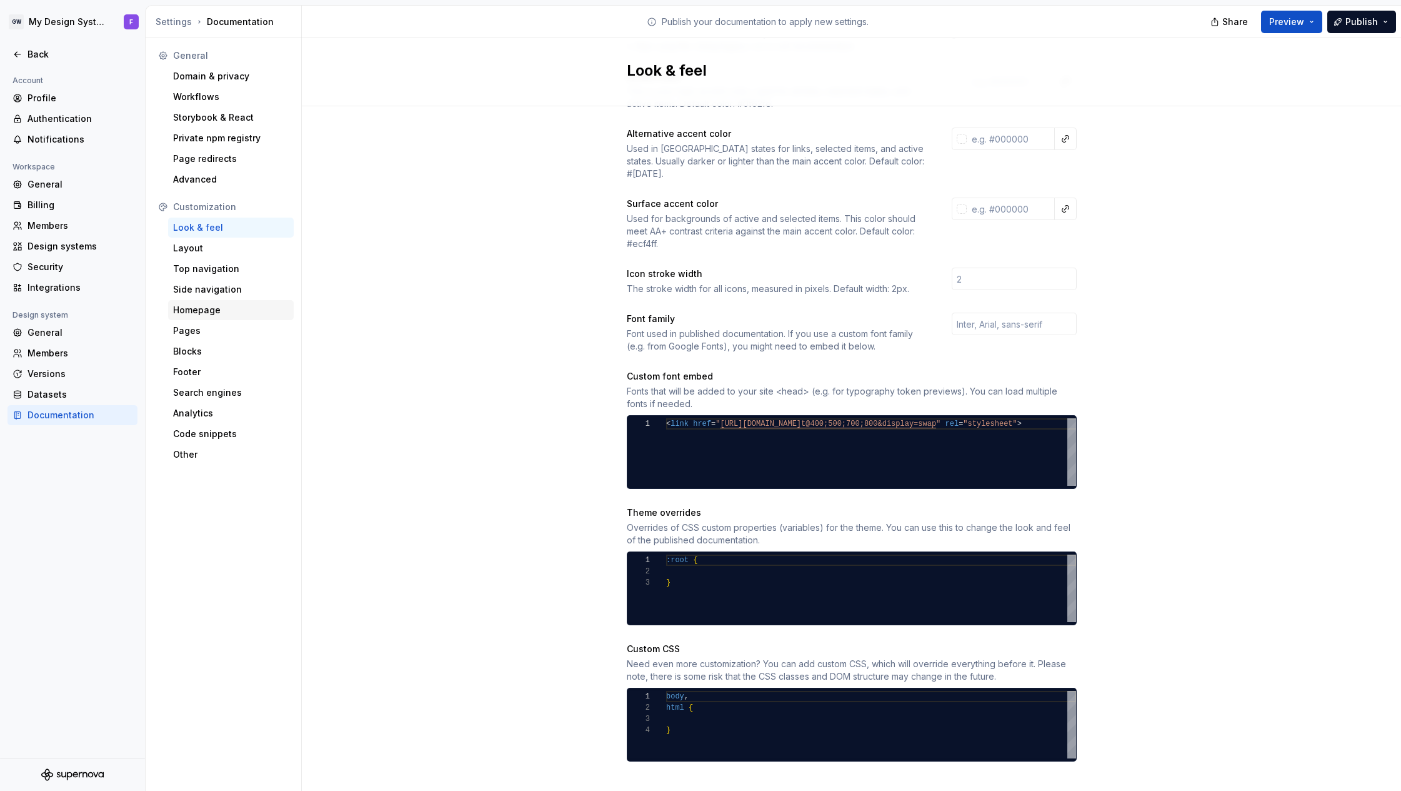
click at [205, 316] on div "Homepage" at bounding box center [231, 310] width 126 height 20
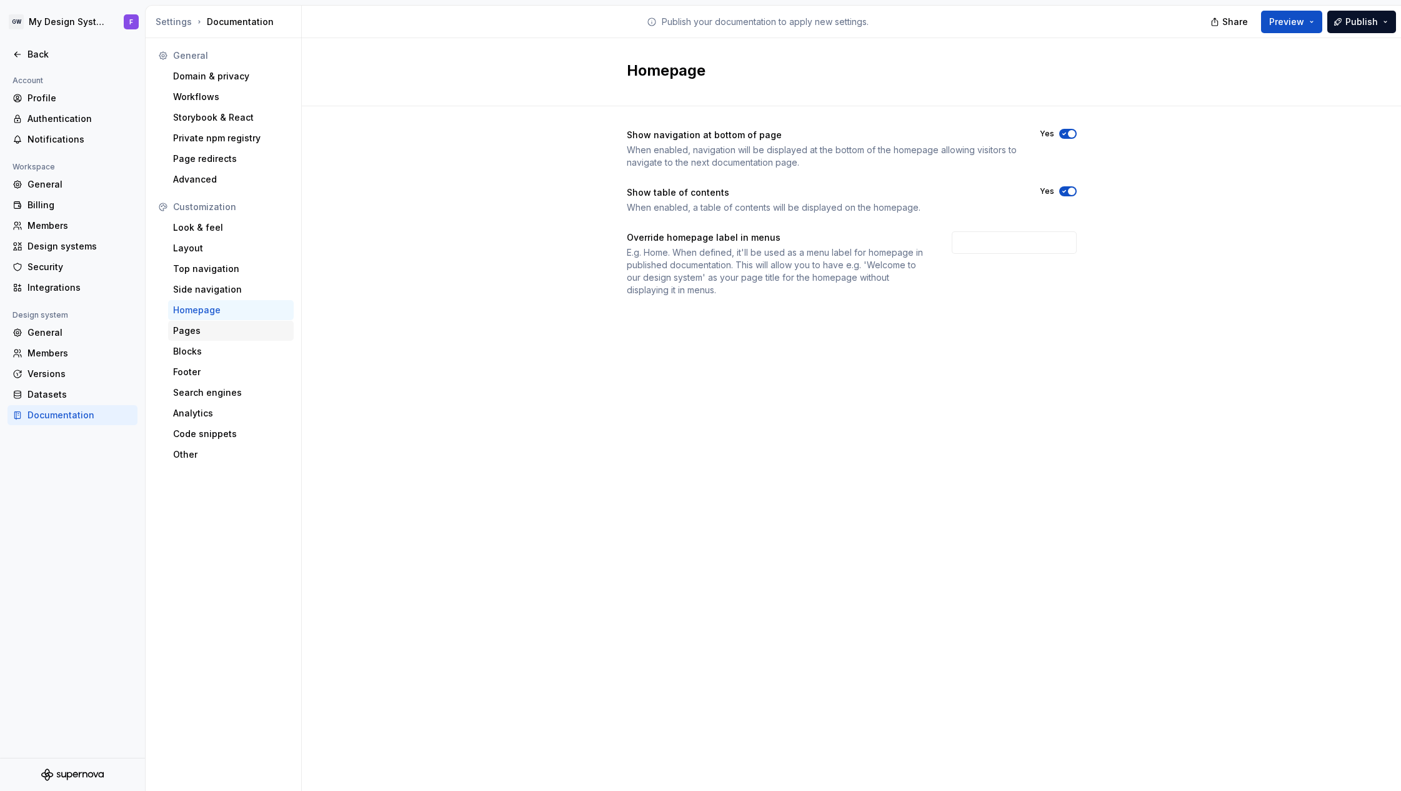
click at [198, 333] on div "Pages" at bounding box center [231, 330] width 116 height 13
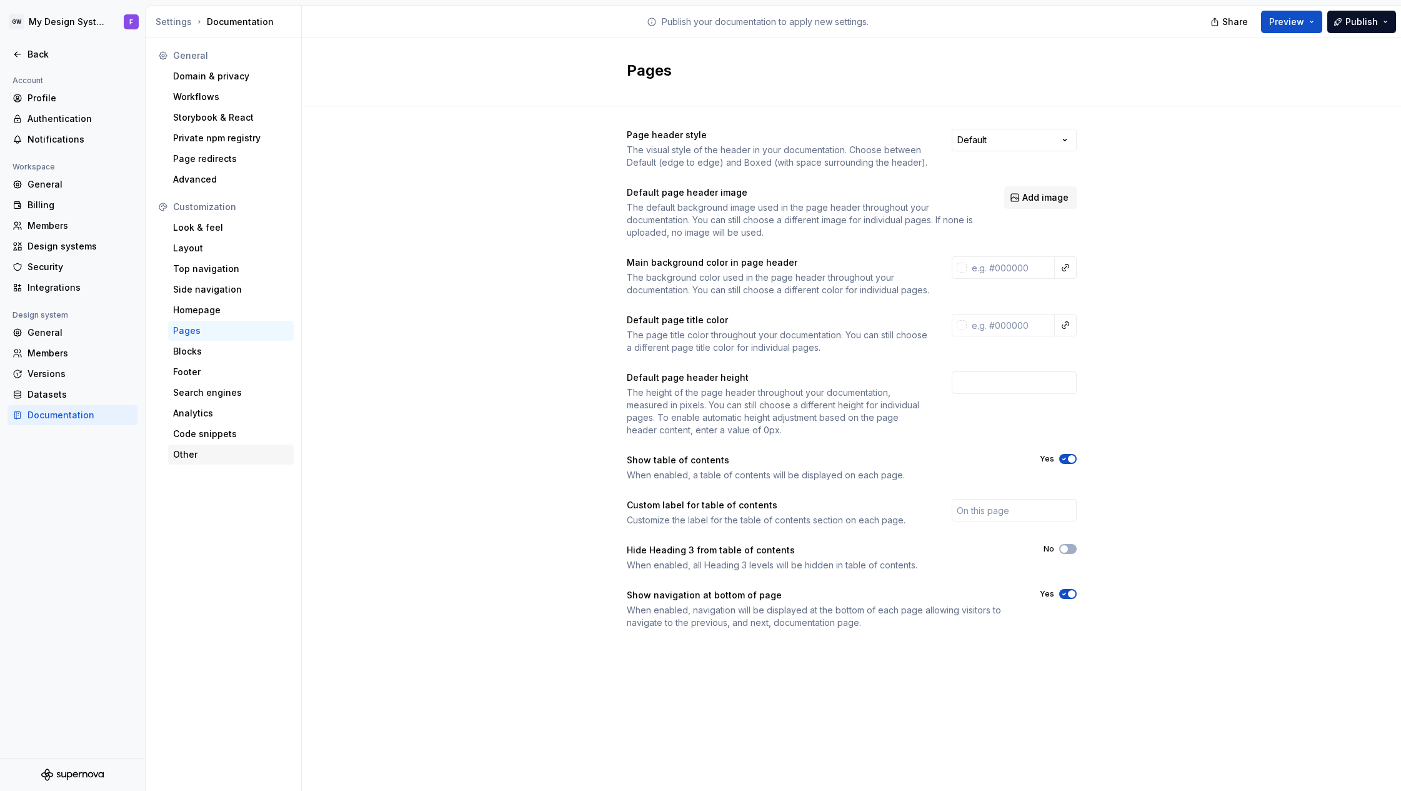
click at [204, 457] on div "Other" at bounding box center [231, 454] width 116 height 13
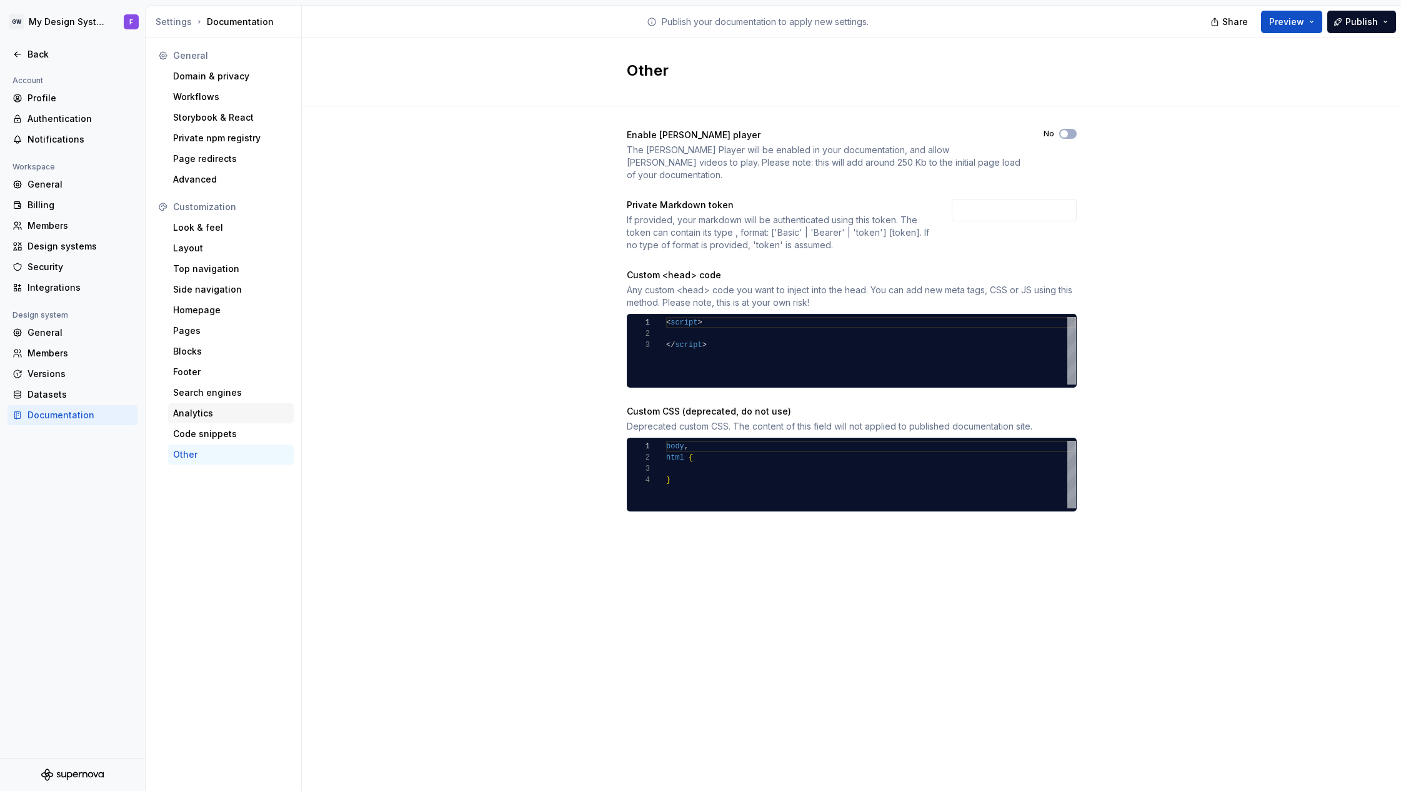
click at [196, 410] on div "Analytics" at bounding box center [231, 413] width 116 height 13
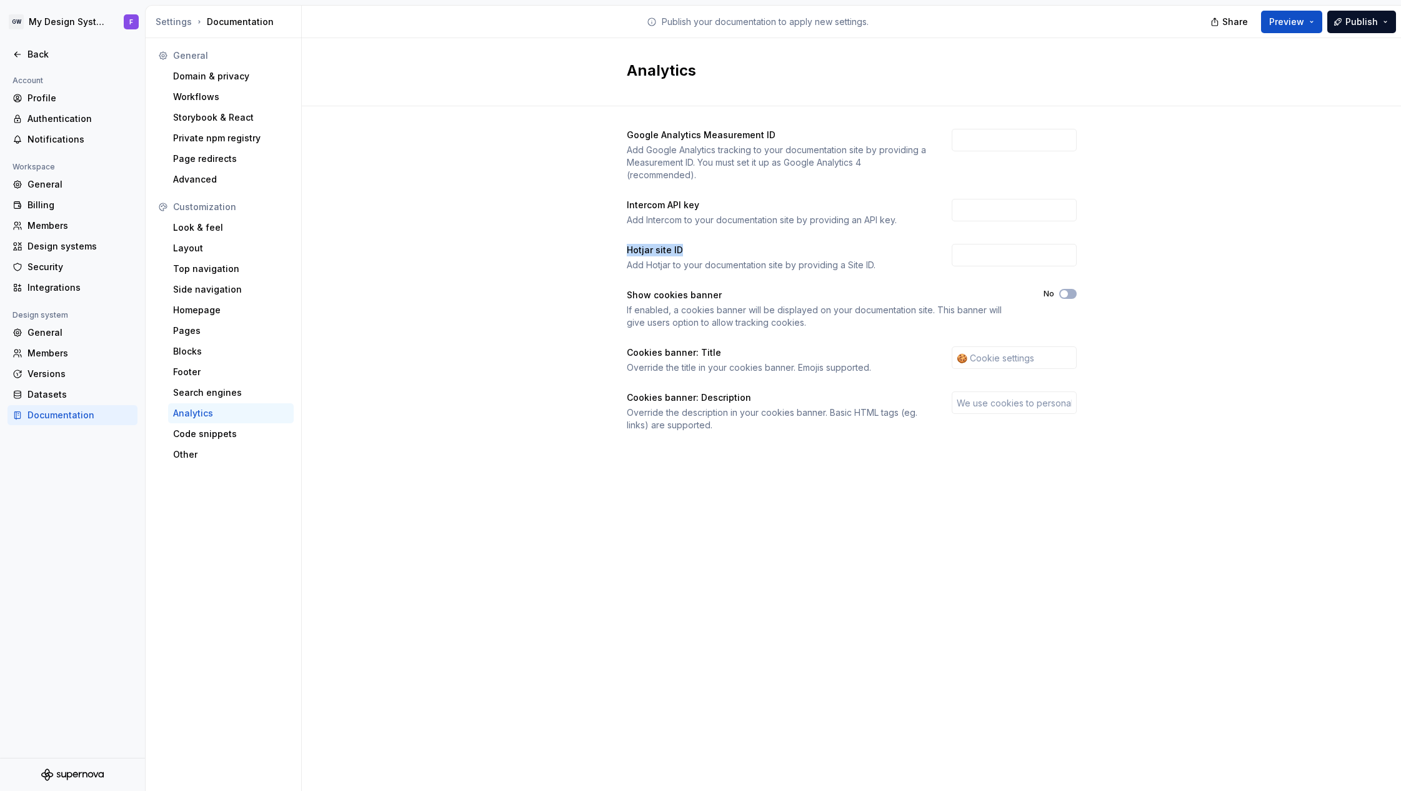
drag, startPoint x: 688, startPoint y: 248, endPoint x: 623, endPoint y: 247, distance: 64.4
click at [623, 247] on div "Google Analytics Measurement ID Add Google Analytics tracking to your documenta…" at bounding box center [851, 292] width 1099 height 373
drag, startPoint x: 791, startPoint y: 133, endPoint x: 549, endPoint y: 157, distance: 243.1
click at [593, 139] on div "Google Analytics Measurement ID Add Google Analytics tracking to your documenta…" at bounding box center [851, 292] width 1099 height 373
click at [204, 388] on div "Search engines" at bounding box center [231, 392] width 116 height 13
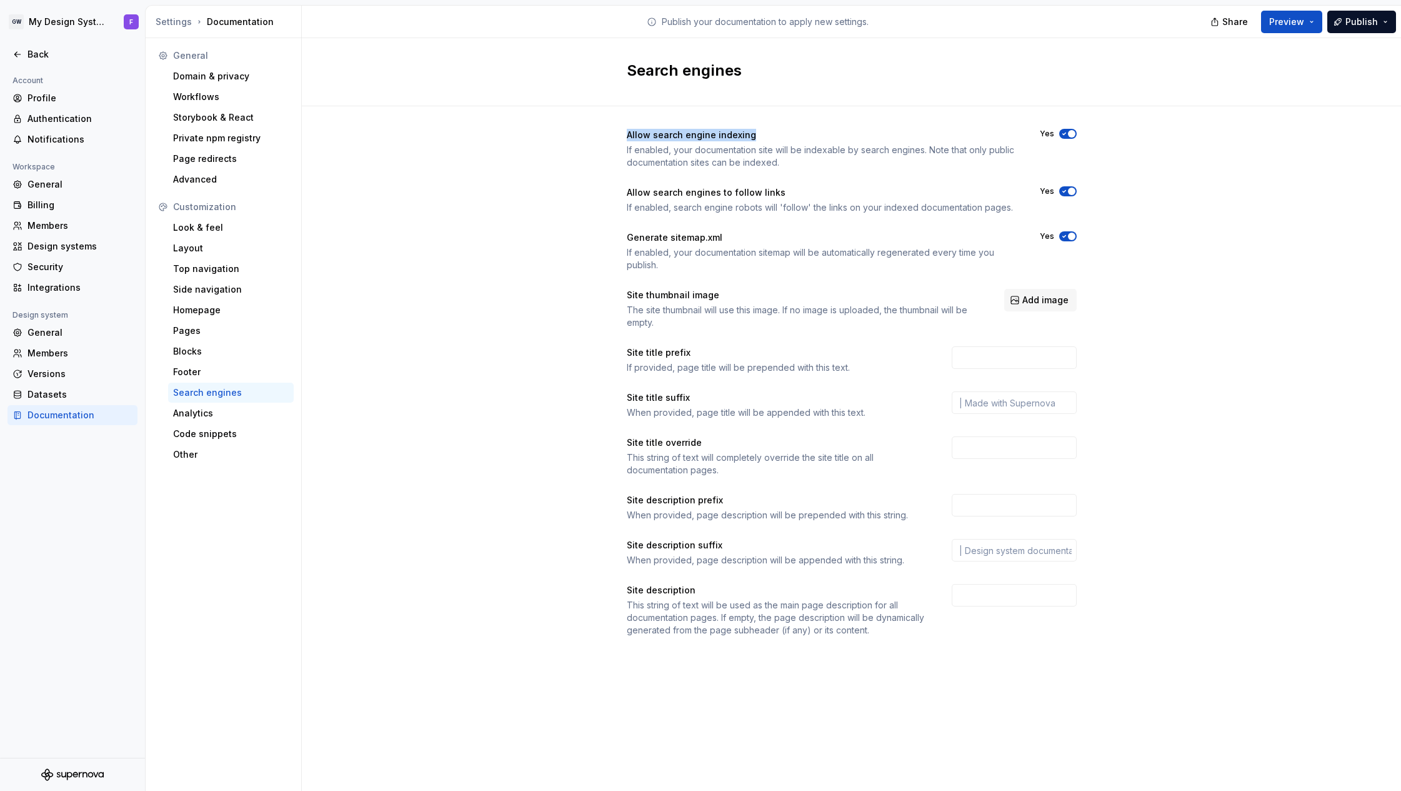
drag, startPoint x: 743, startPoint y: 132, endPoint x: 571, endPoint y: 153, distance: 173.8
click at [591, 139] on div "Allow search engine indexing If enabled, your documentation site will be indexa…" at bounding box center [851, 395] width 1099 height 578
click at [194, 364] on div "Footer" at bounding box center [231, 372] width 126 height 20
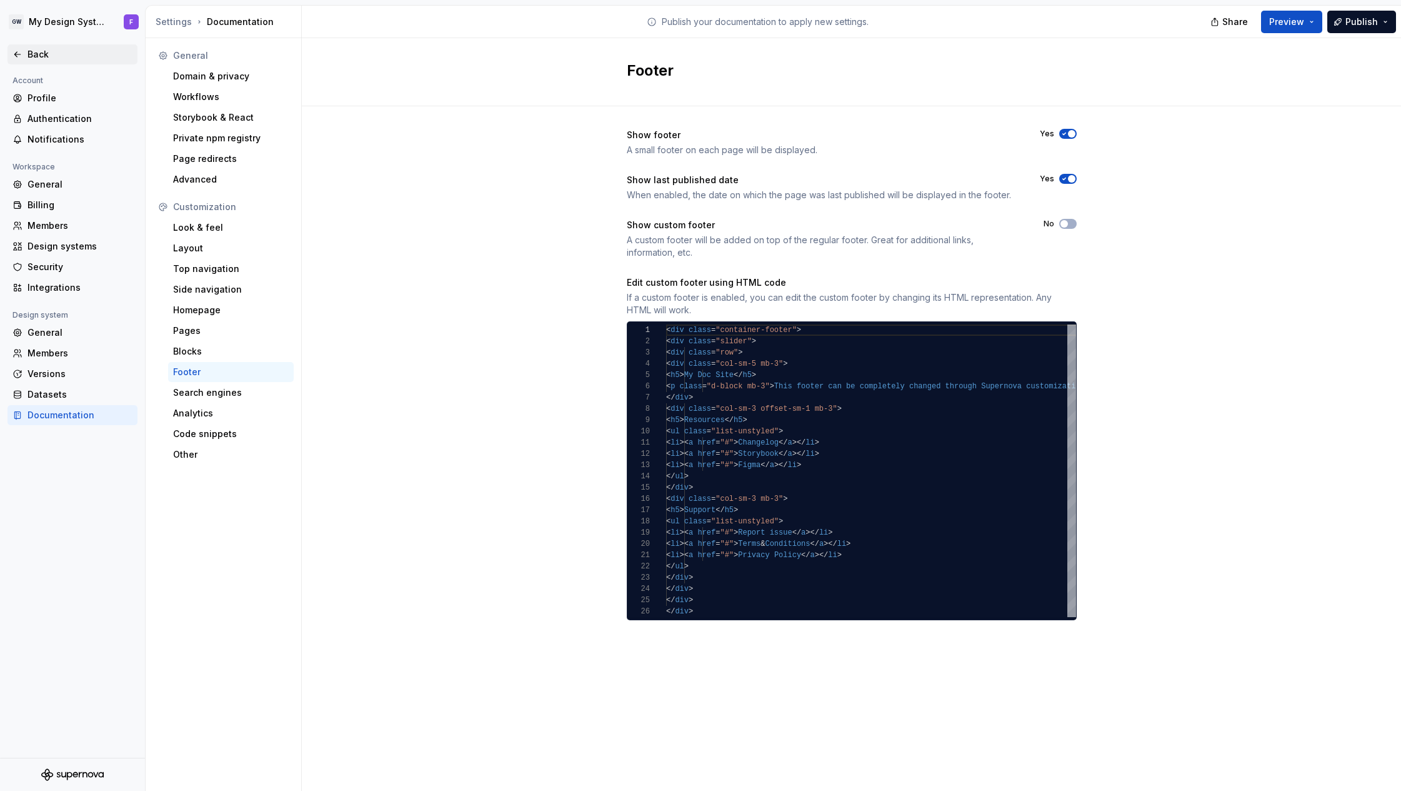
click at [34, 54] on div "Back" at bounding box center [80, 54] width 105 height 13
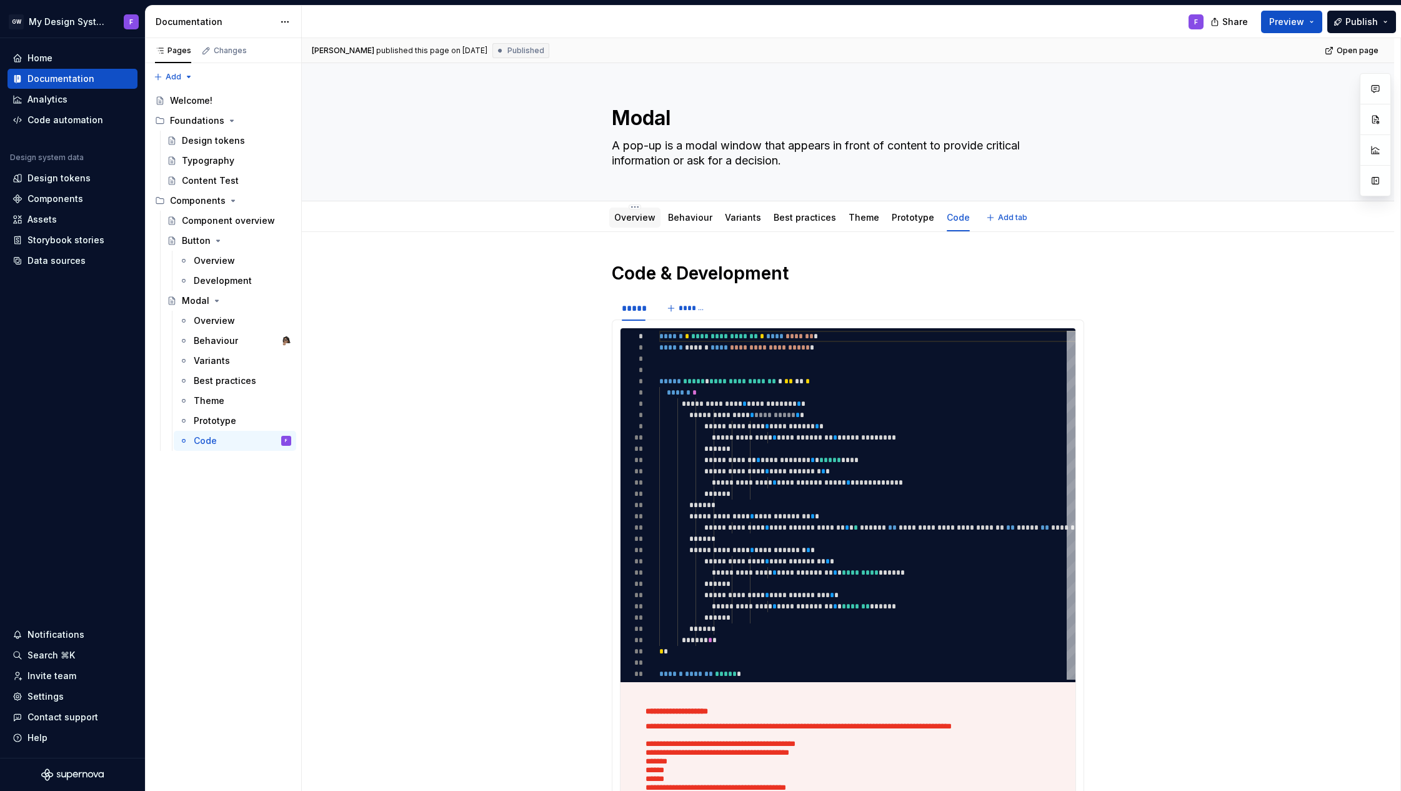
click at [626, 218] on link "Overview" at bounding box center [634, 217] width 41 height 11
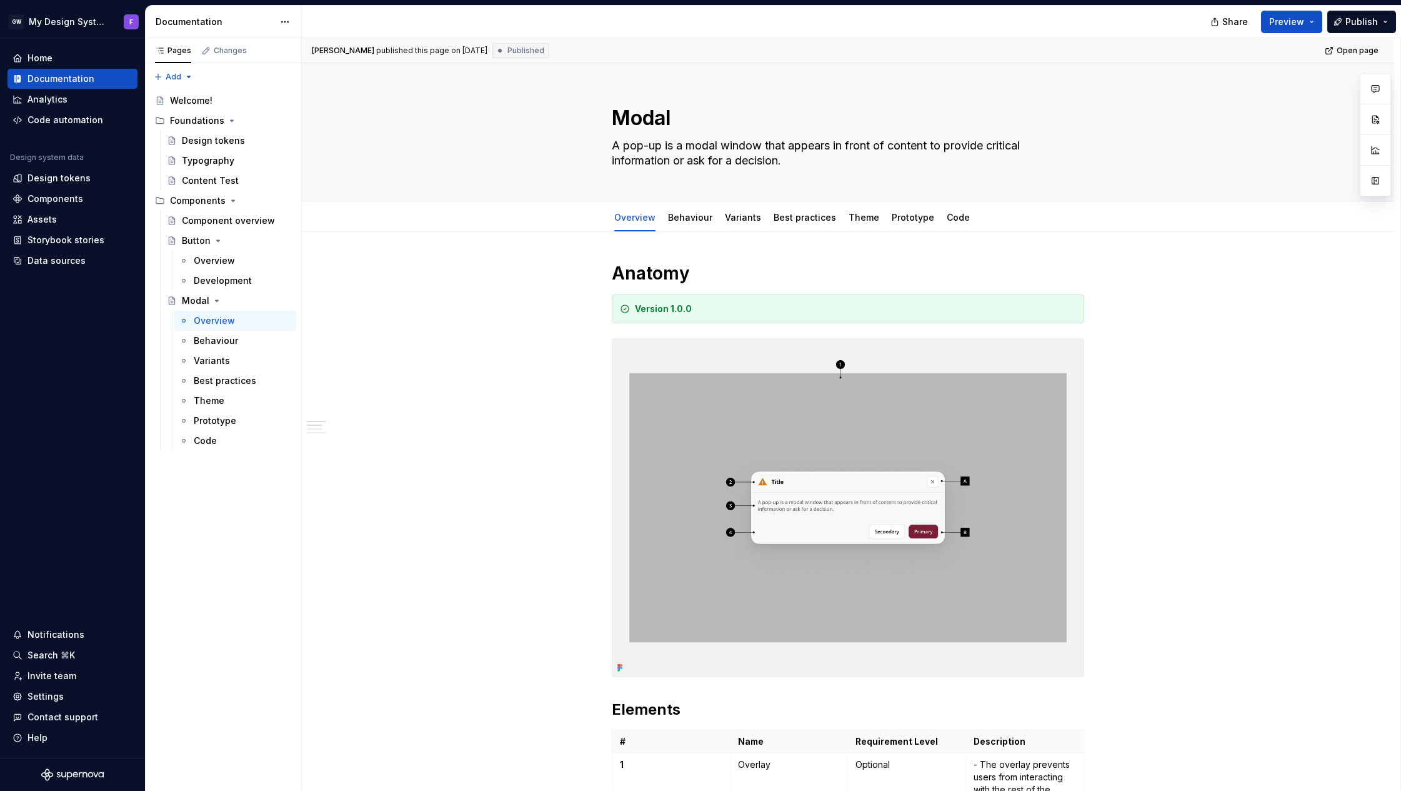
type textarea "*"
